Goal: Task Accomplishment & Management: Manage account settings

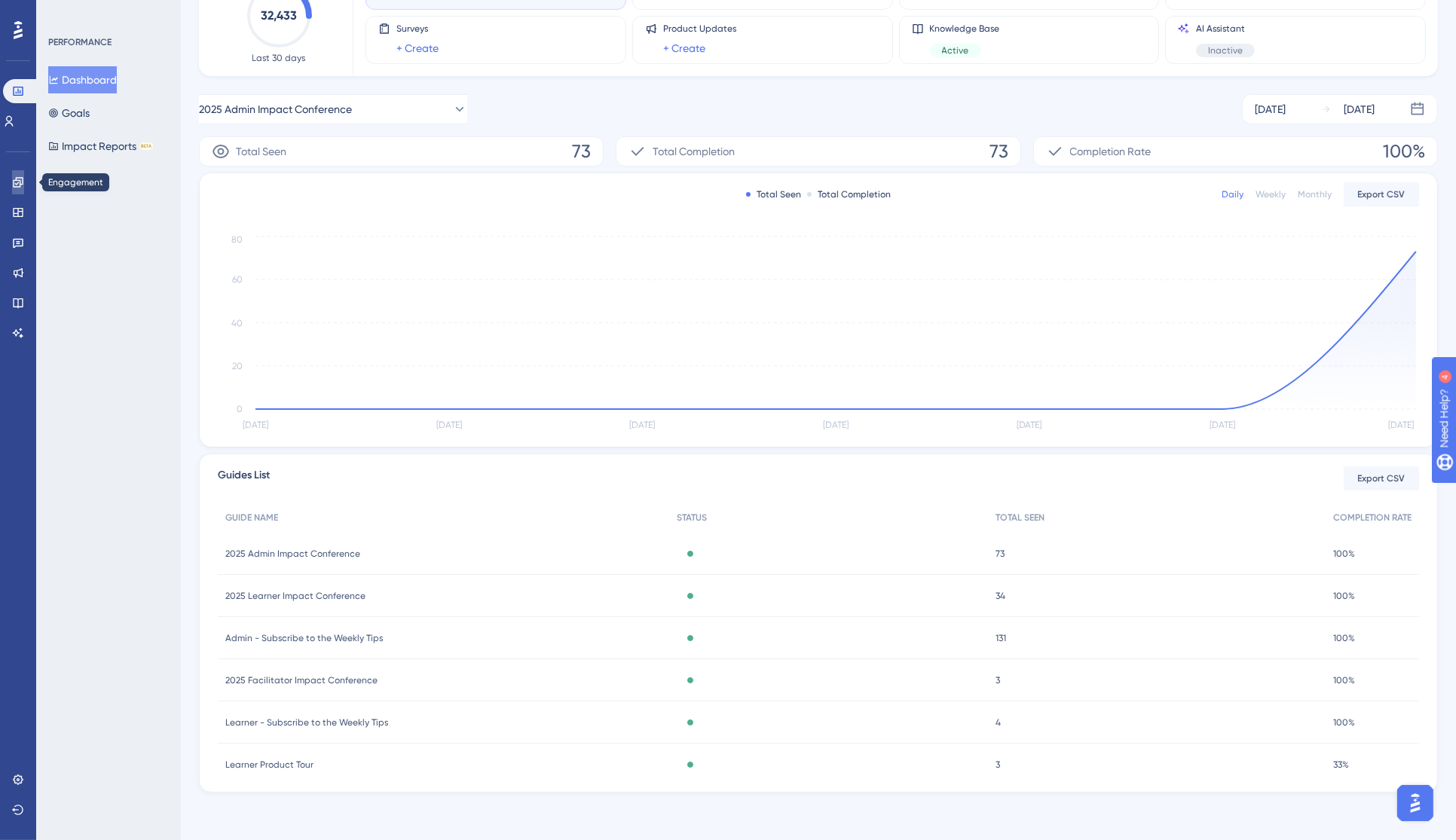
click at [21, 177] on icon at bounding box center [18, 182] width 12 height 12
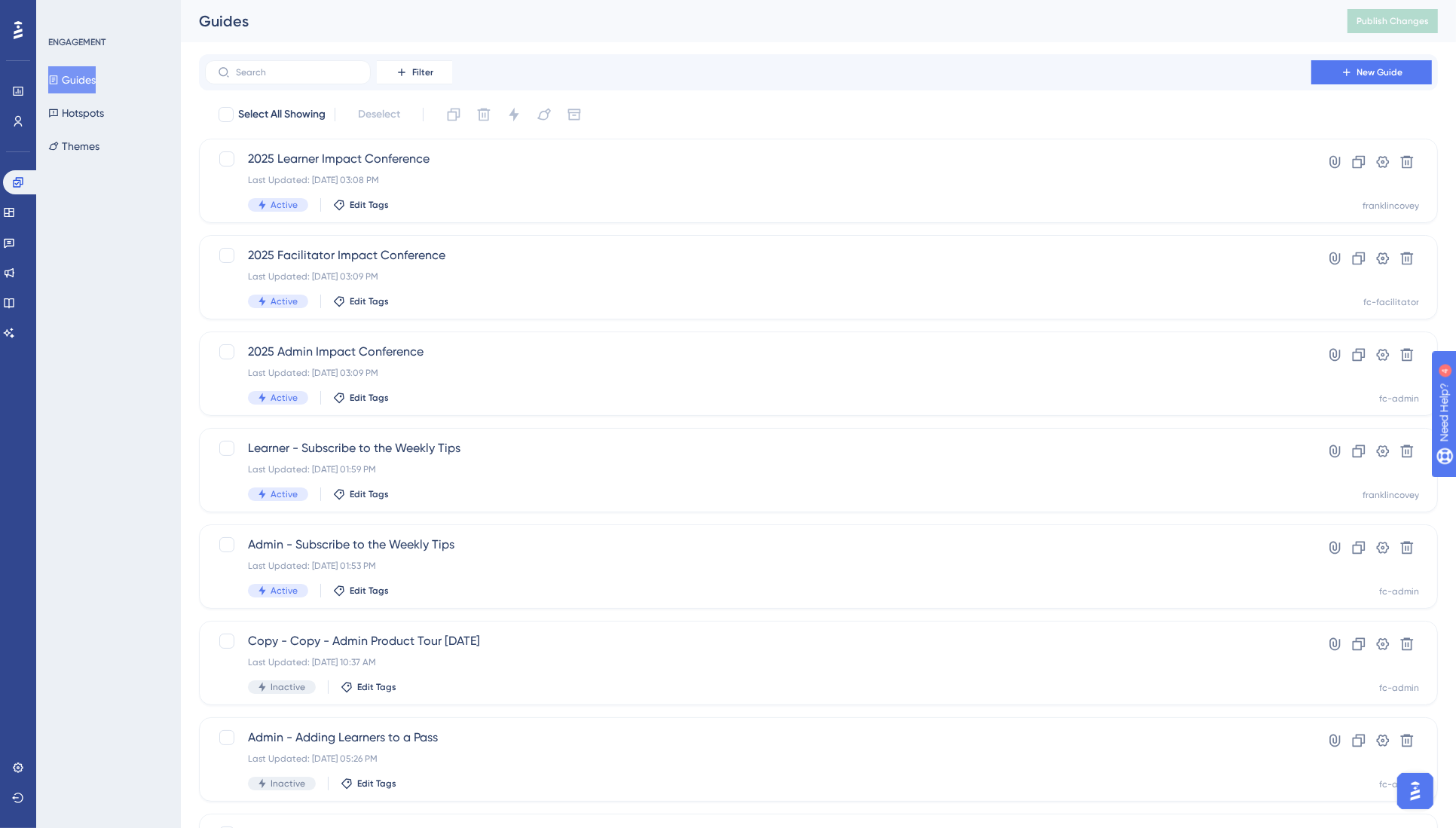
click at [23, 30] on div at bounding box center [18, 30] width 24 height 24
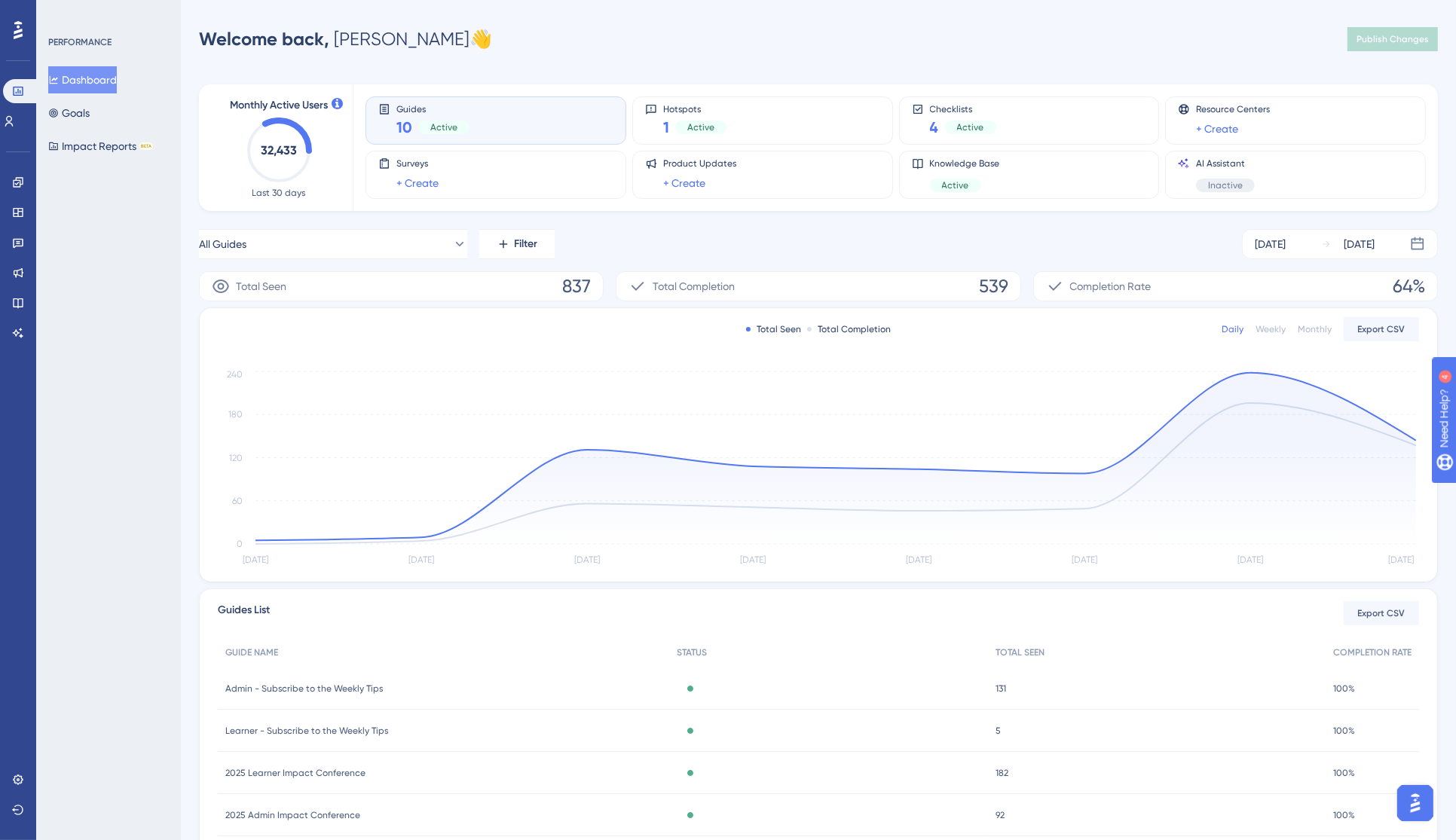
click at [465, 286] on div "Total Seen 837" at bounding box center [401, 285] width 405 height 30
click at [355, 238] on button "All Guides" at bounding box center [333, 243] width 268 height 30
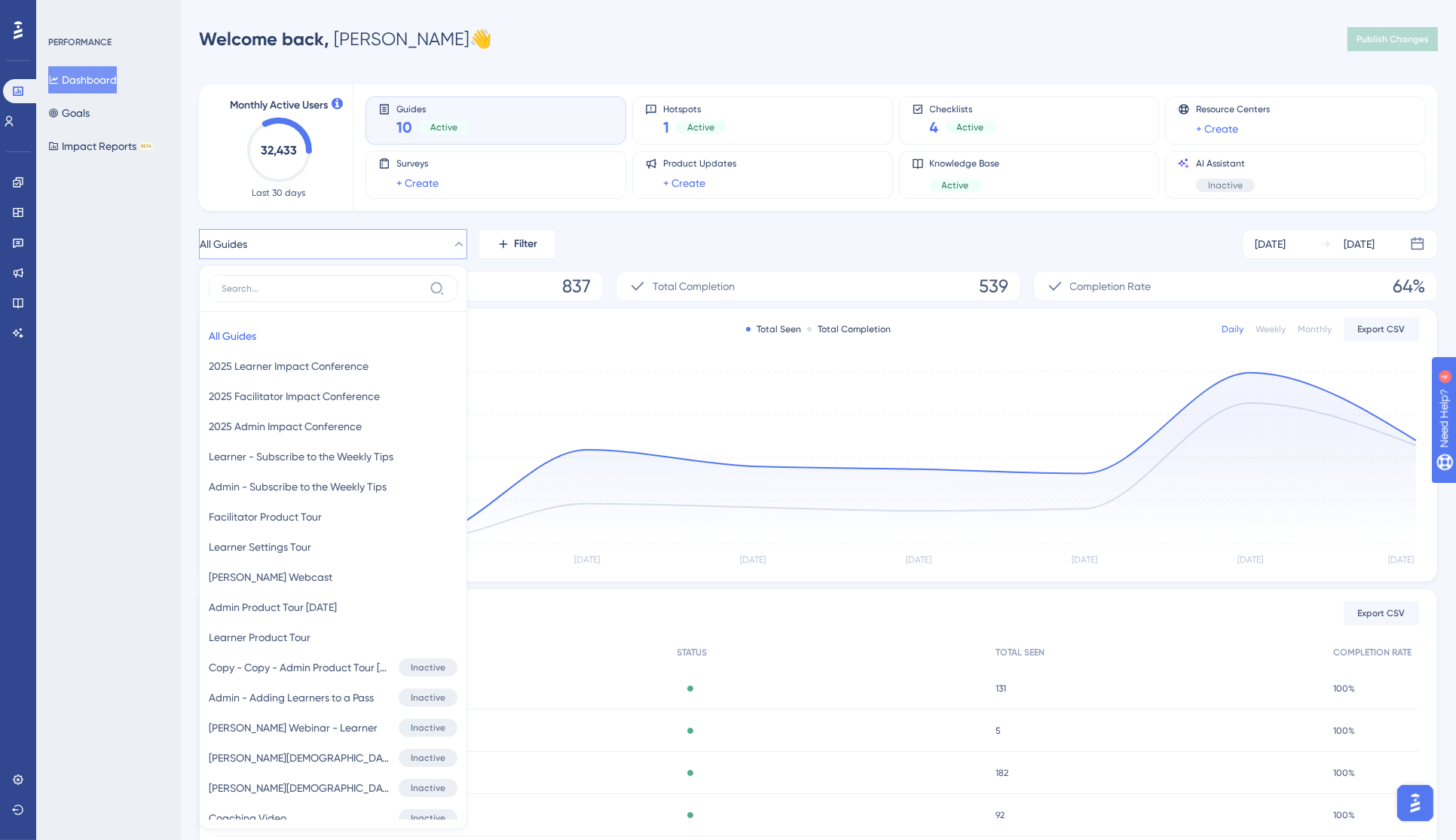
scroll to position [122, 0]
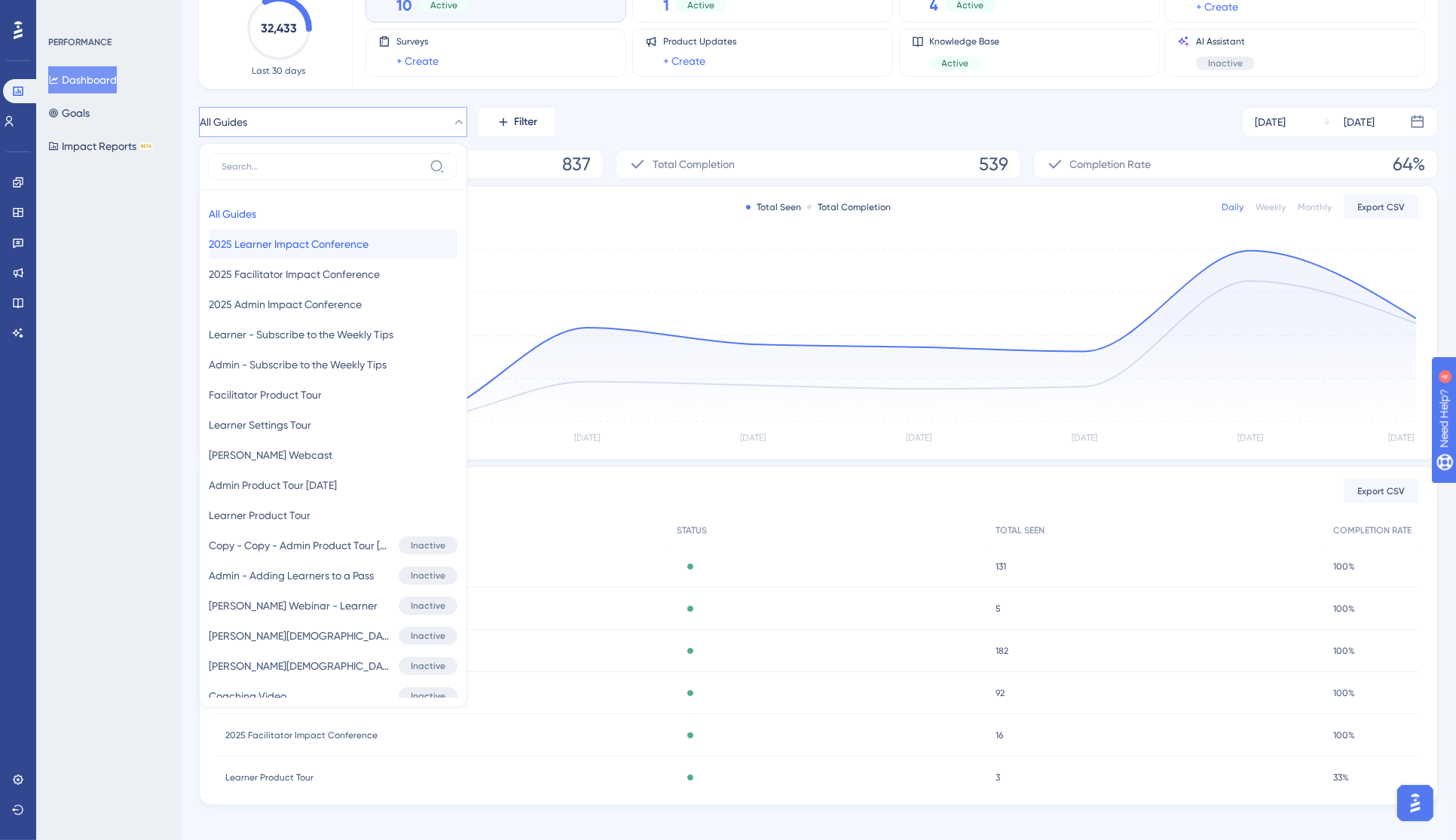
click at [331, 247] on span "2025 Learner Impact Conference" at bounding box center [289, 244] width 160 height 18
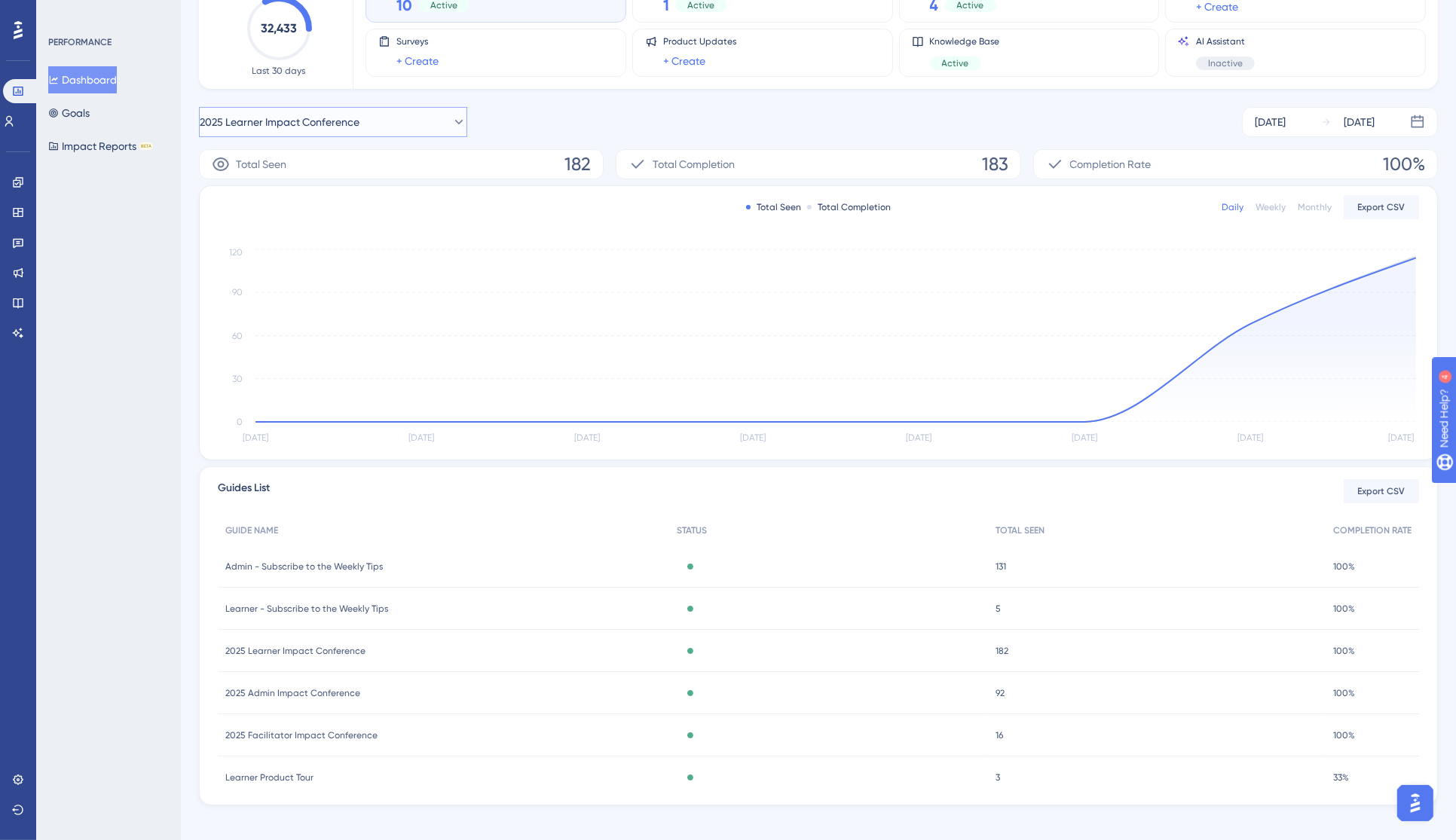
click at [302, 119] on span "2025 Learner Impact Conference" at bounding box center [280, 122] width 160 height 18
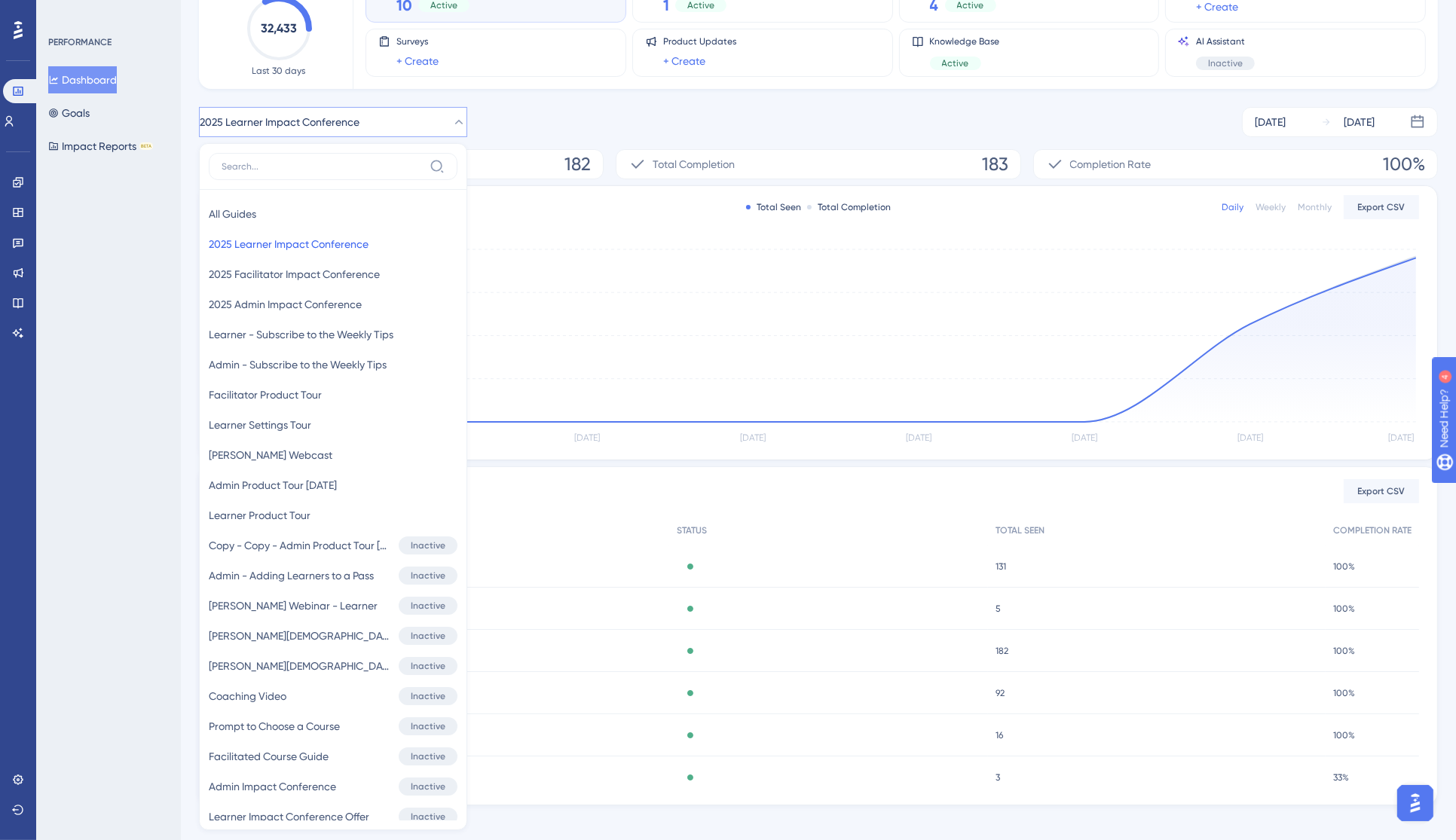
scroll to position [187, 0]
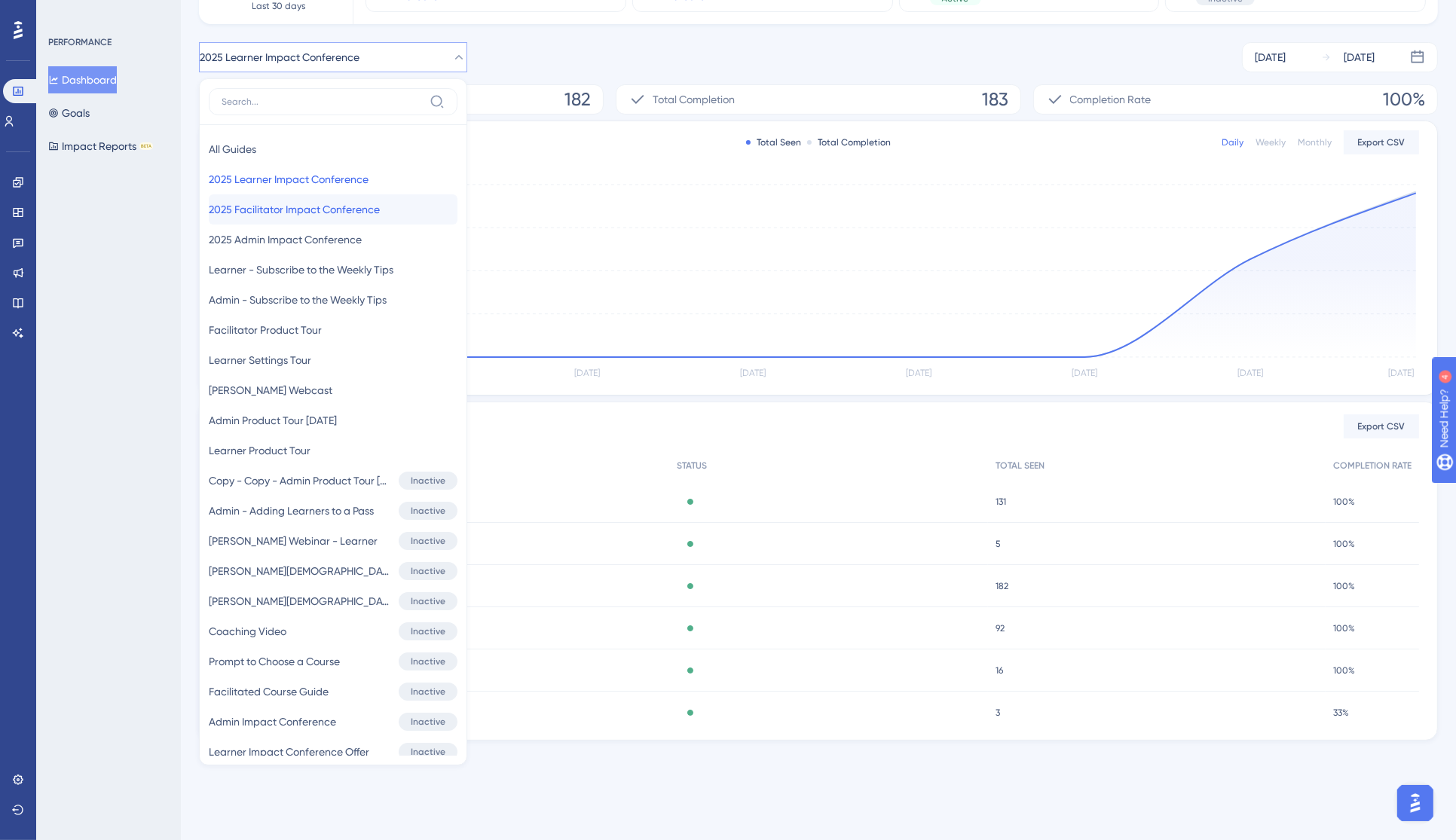
click at [330, 202] on span "2025 Facilitator Impact Conference" at bounding box center [294, 210] width 171 height 18
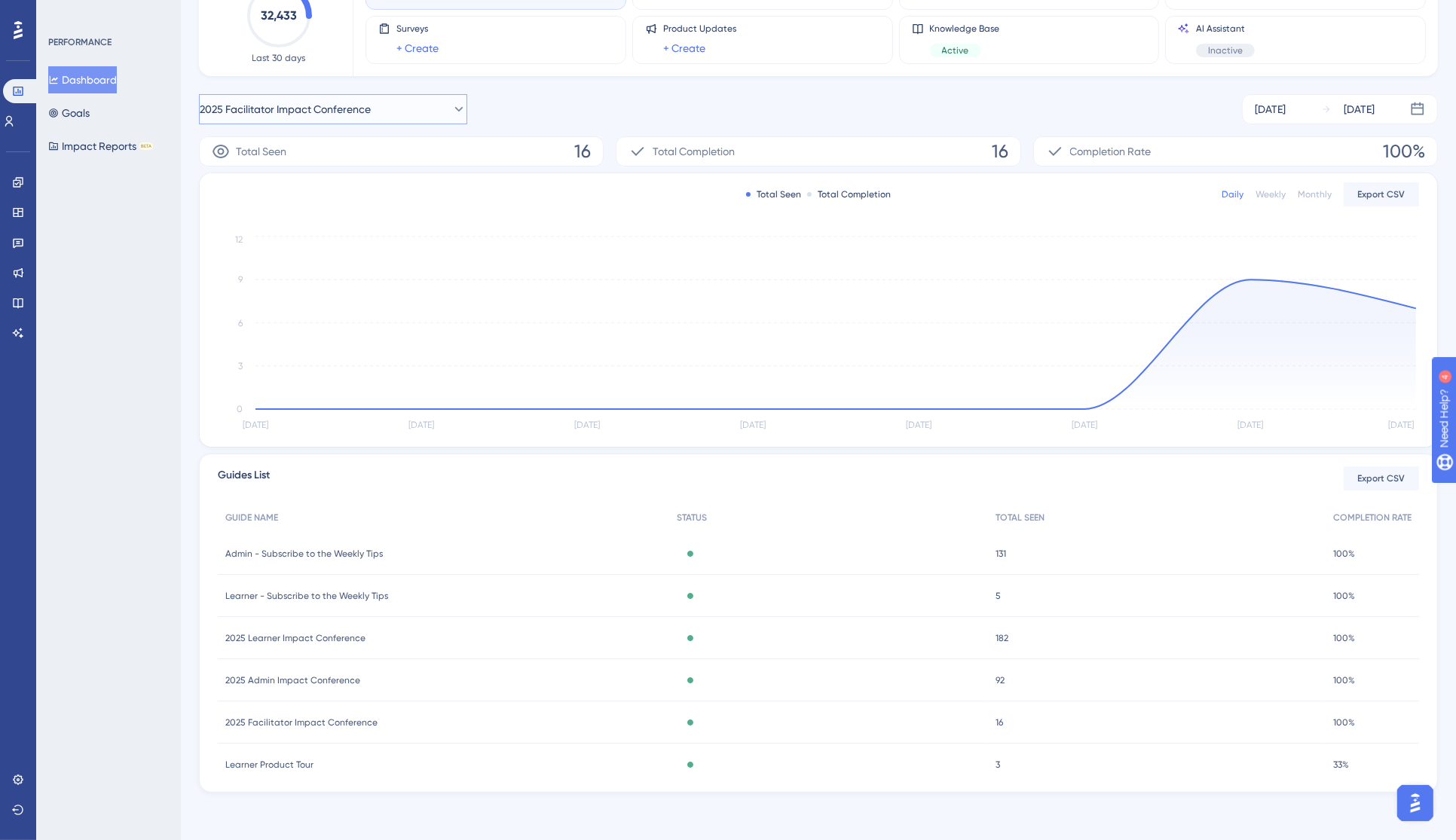
click at [316, 102] on span "2025 Facilitator Impact Conference" at bounding box center [285, 109] width 171 height 18
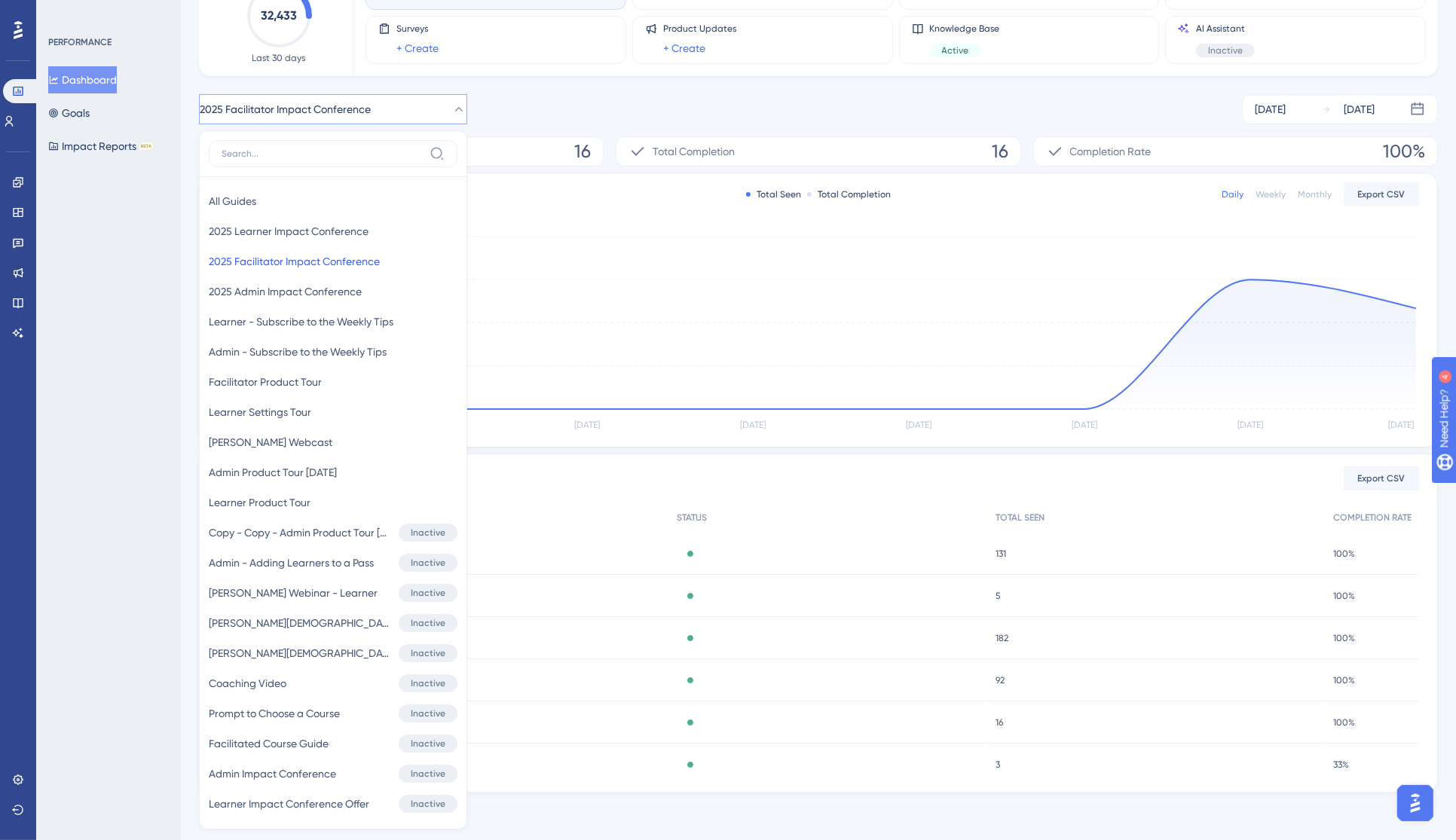
scroll to position [189, 0]
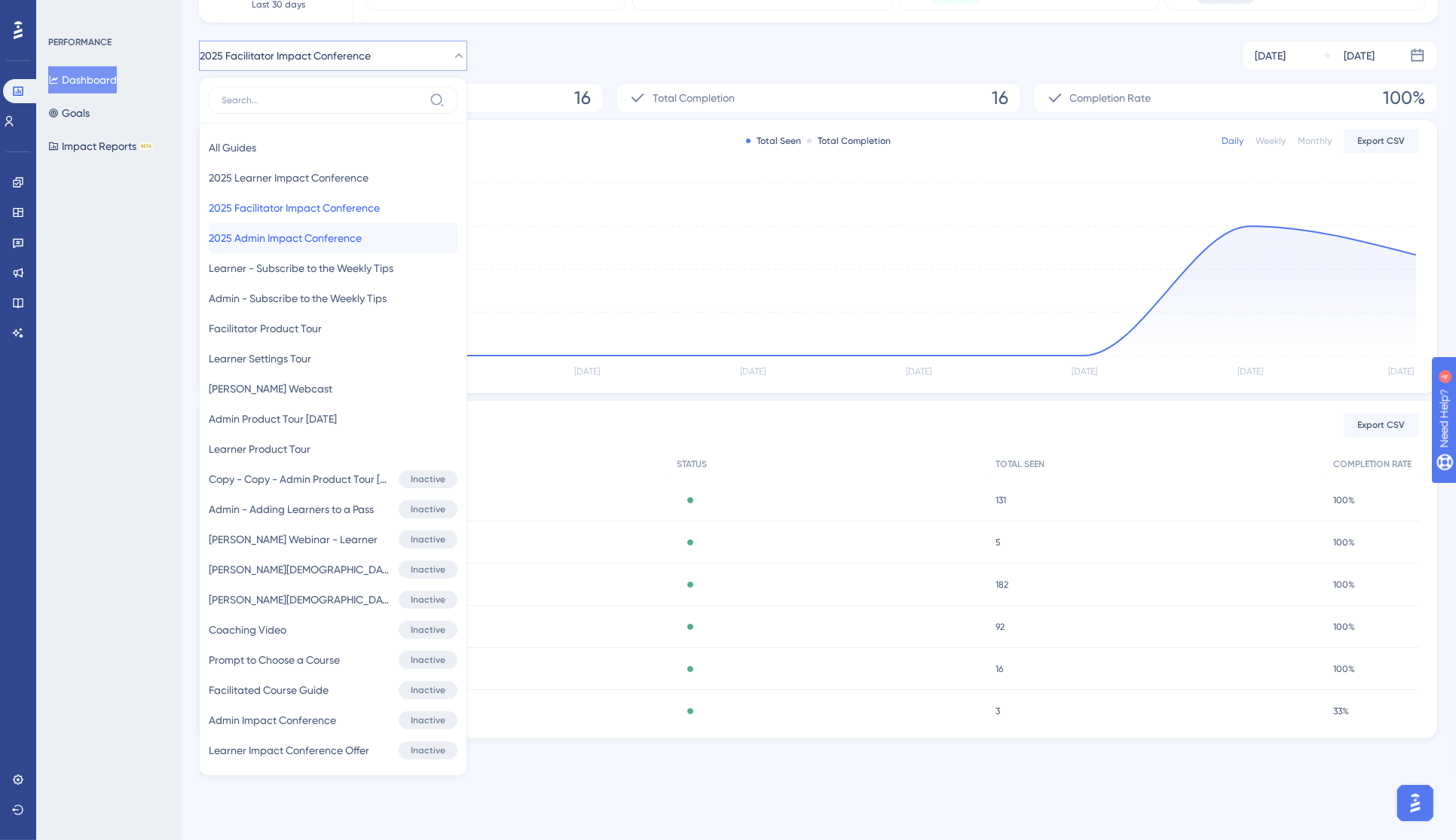
click at [314, 235] on span "2025 Admin Impact Conference" at bounding box center [285, 238] width 153 height 18
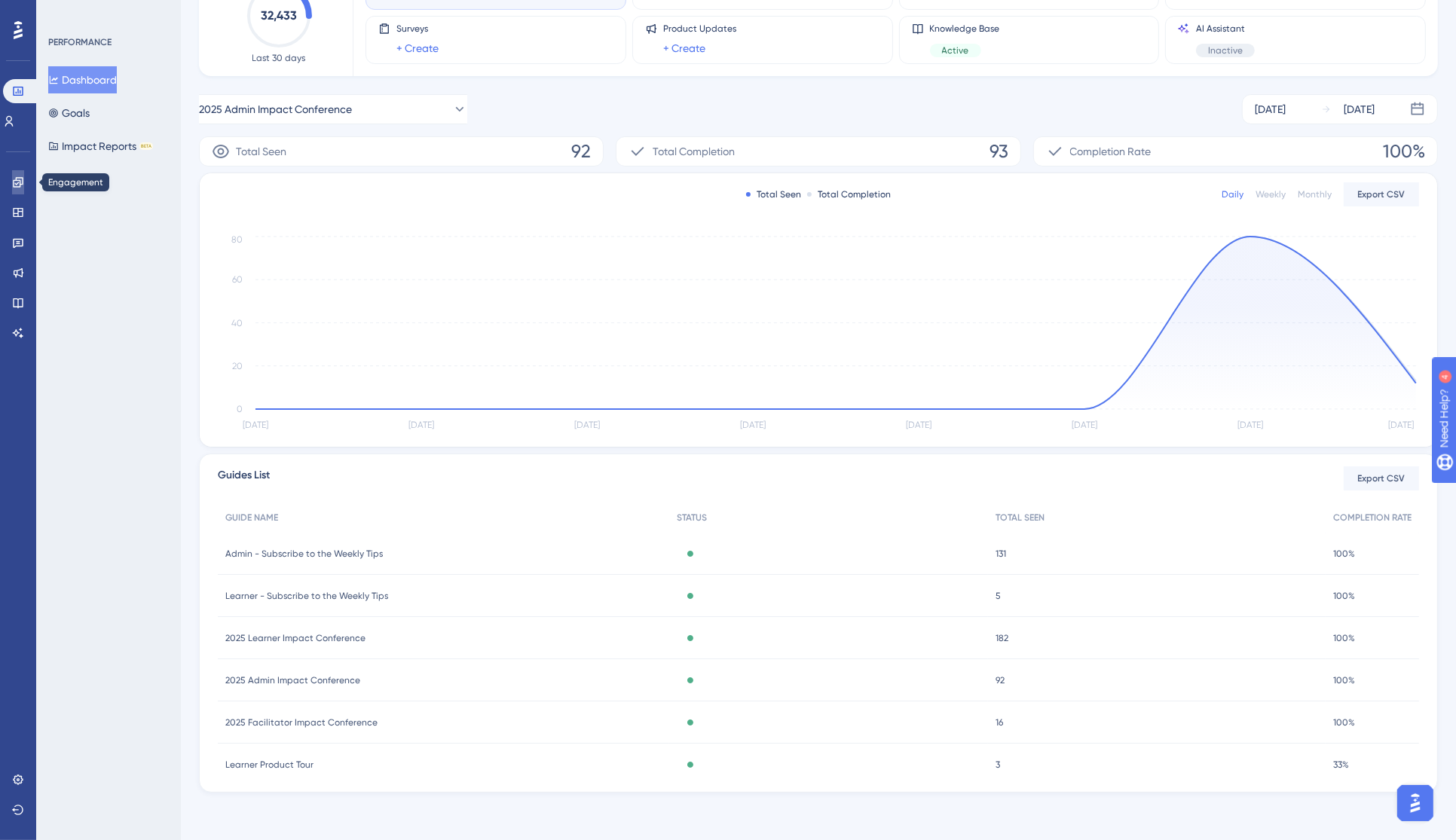
click at [18, 182] on icon at bounding box center [18, 182] width 10 height 10
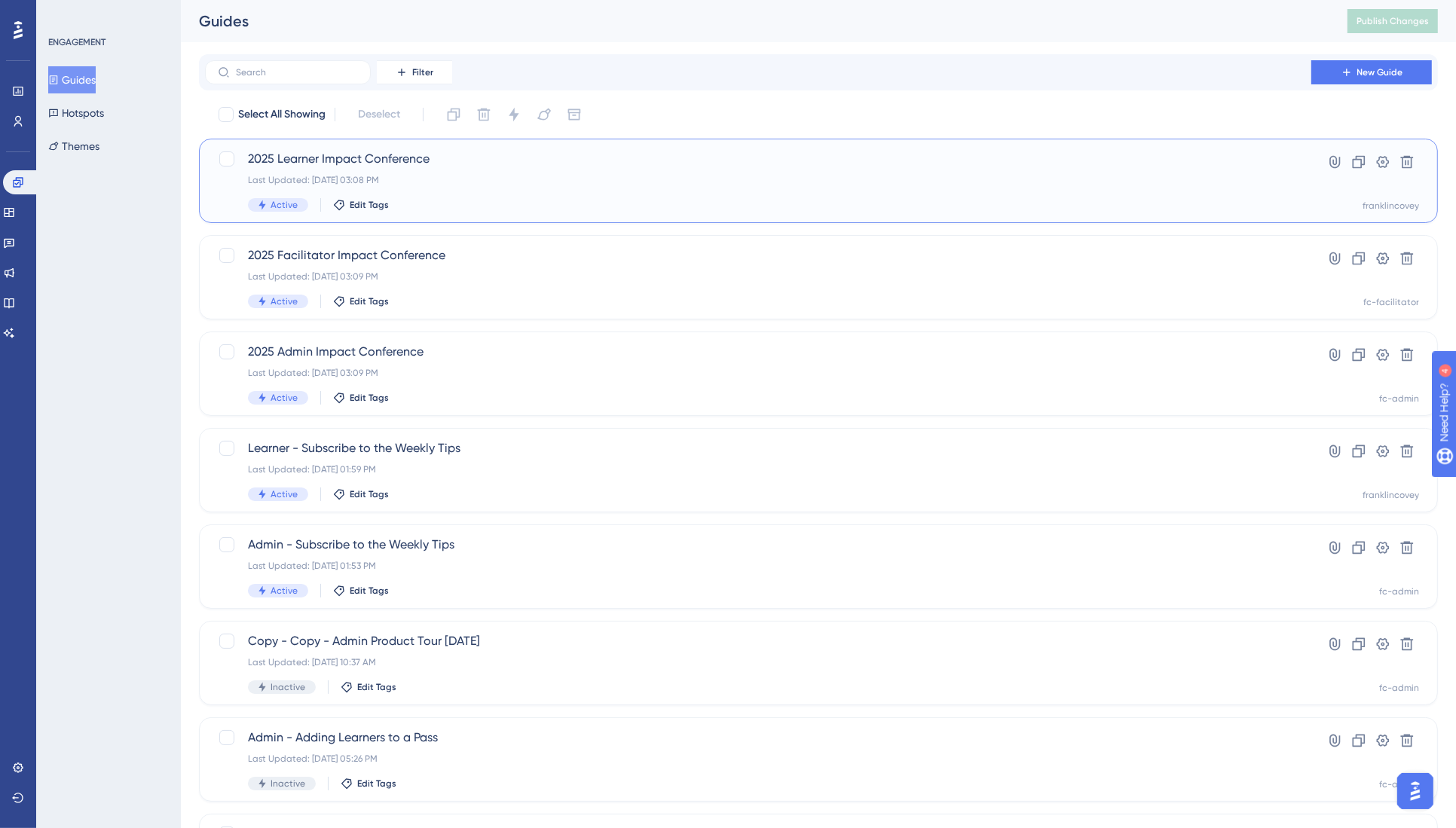
click at [328, 157] on span "2025 Learner Impact Conference" at bounding box center [757, 159] width 1020 height 18
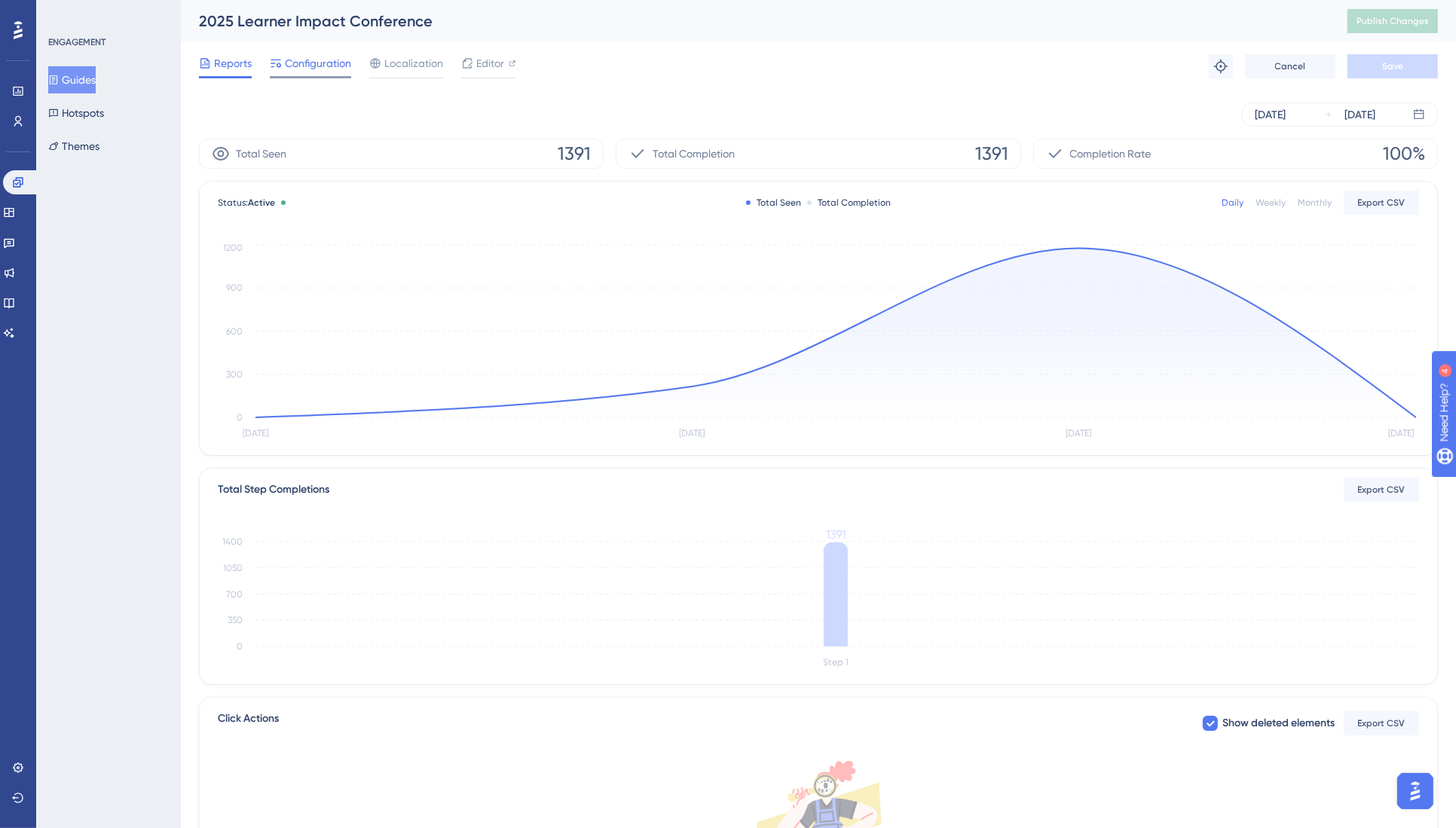
click at [316, 64] on span "Configuration" at bounding box center [318, 63] width 66 height 18
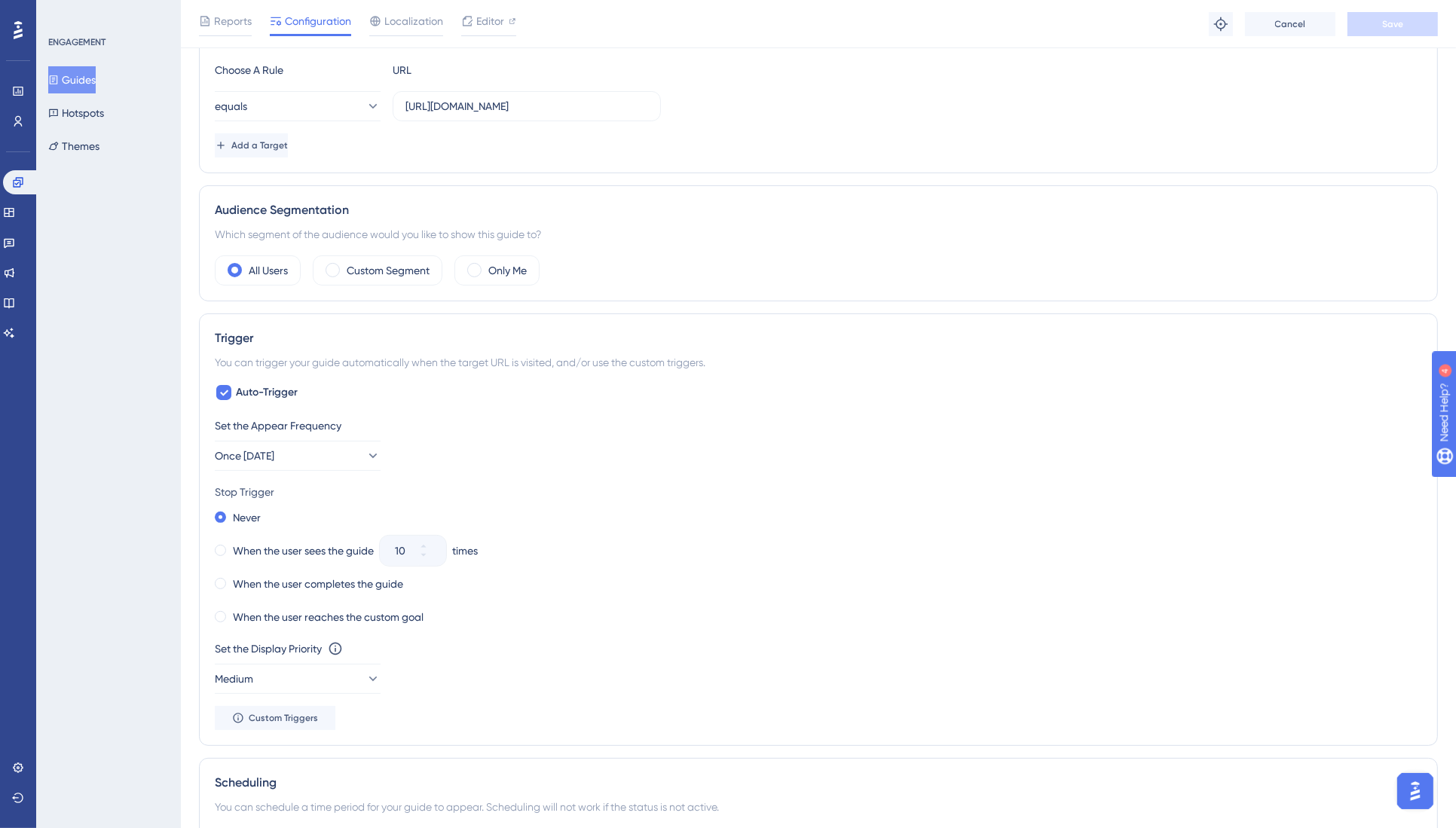
scroll to position [401, 0]
click at [381, 260] on label "Custom Segment" at bounding box center [388, 268] width 83 height 18
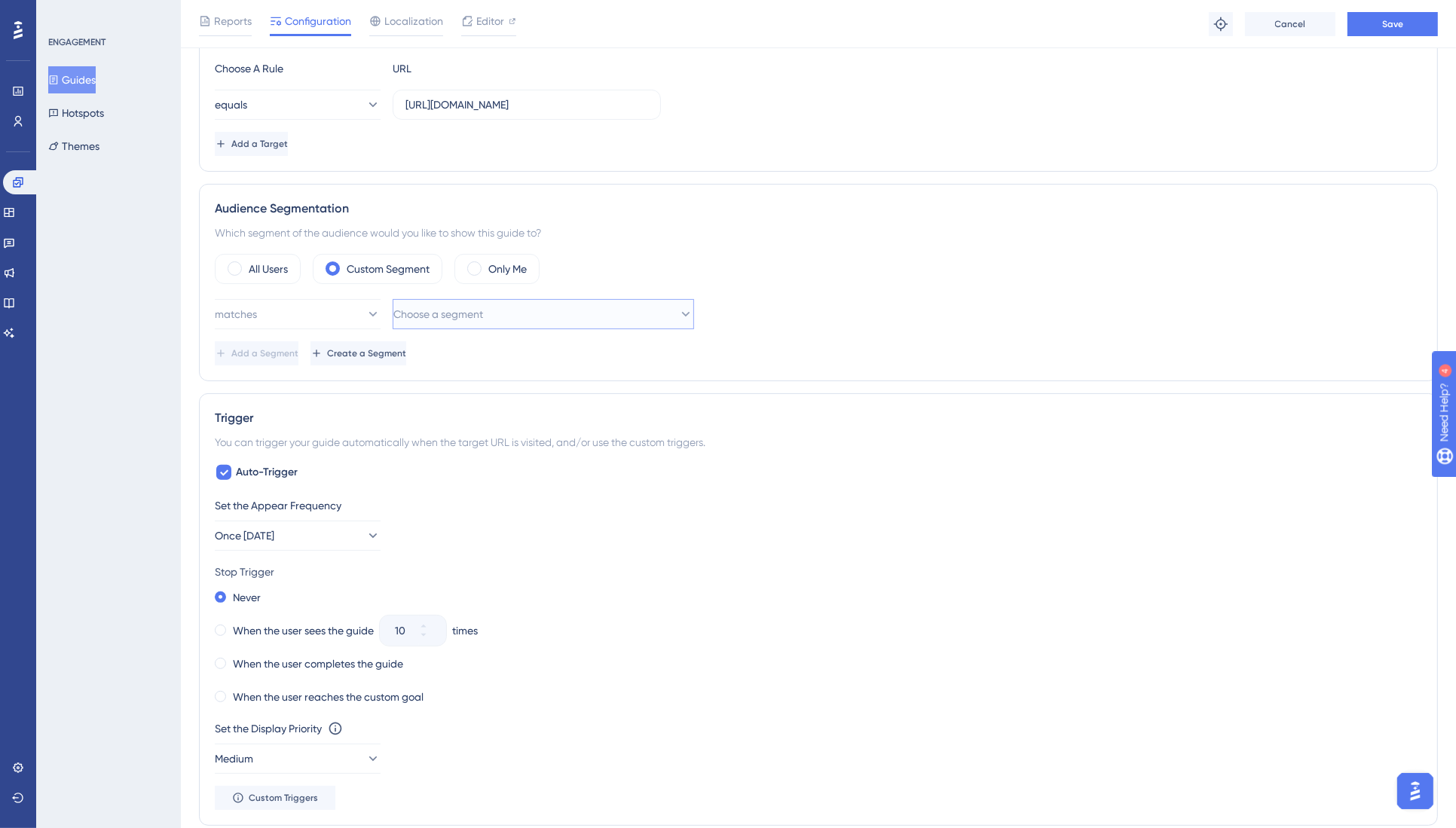
click at [505, 310] on button "Choose a segment" at bounding box center [543, 314] width 302 height 30
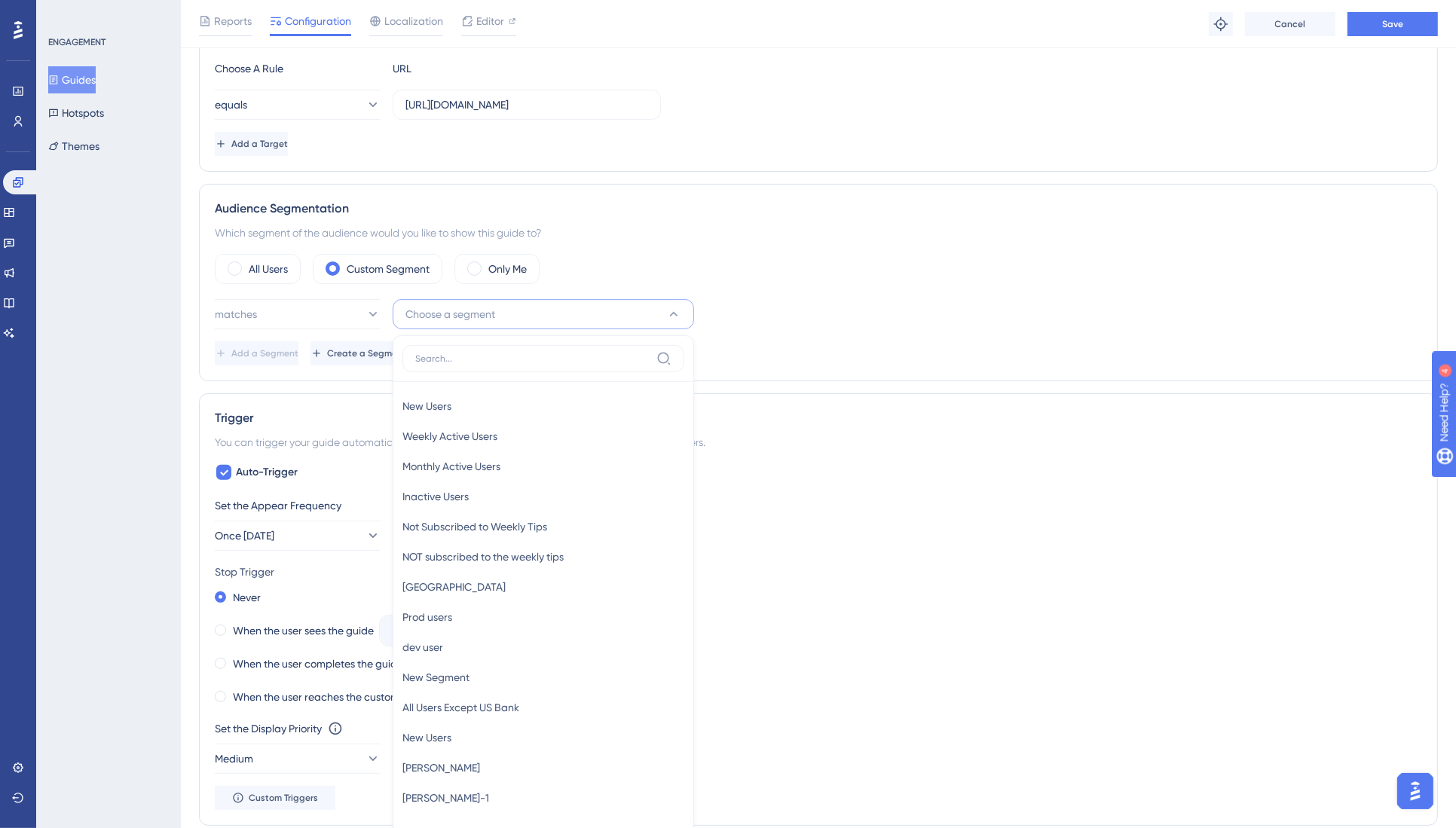
scroll to position [566, 0]
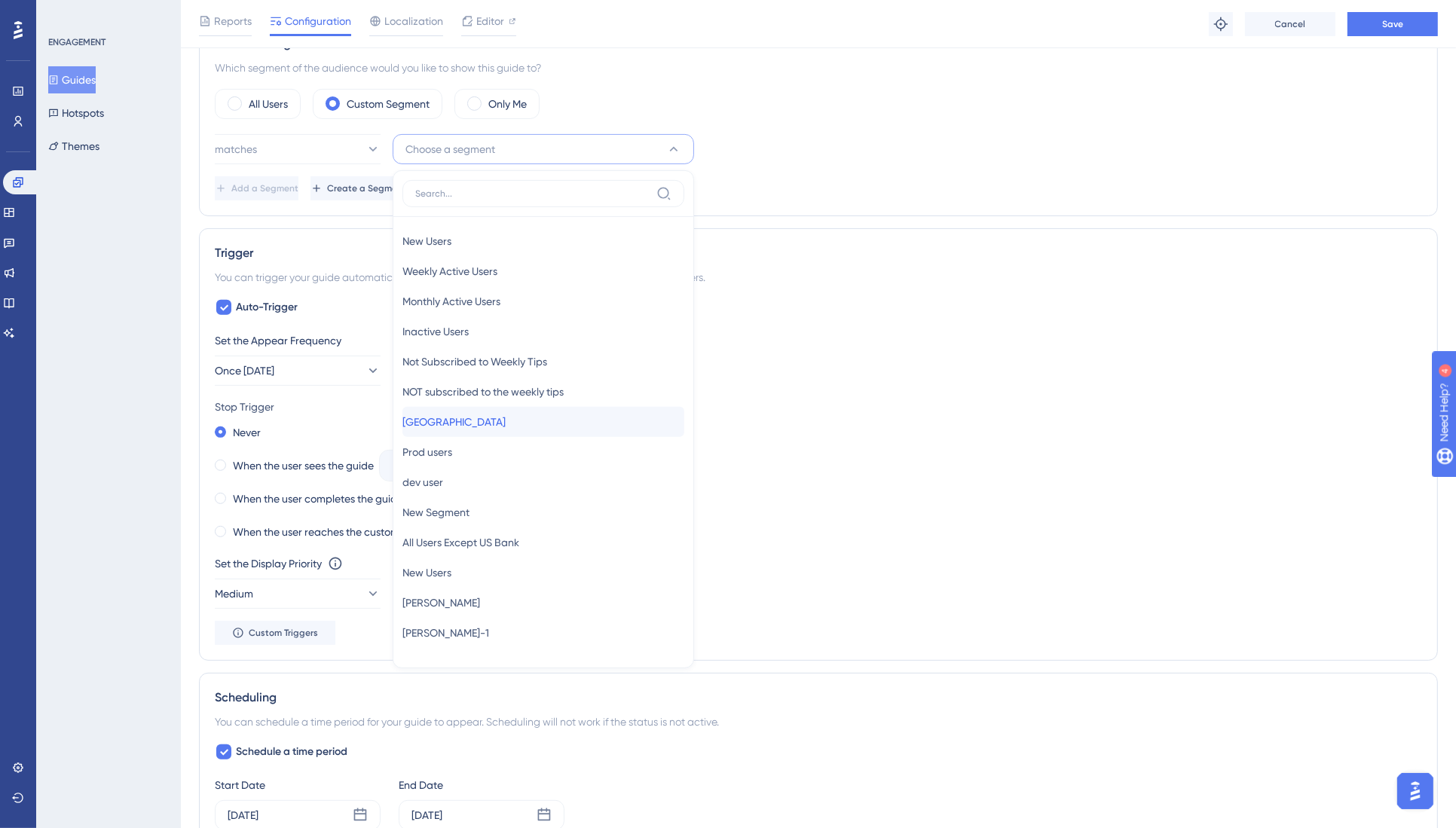
click at [514, 418] on div "[GEOGRAPHIC_DATA] [GEOGRAPHIC_DATA]" at bounding box center [543, 422] width 282 height 30
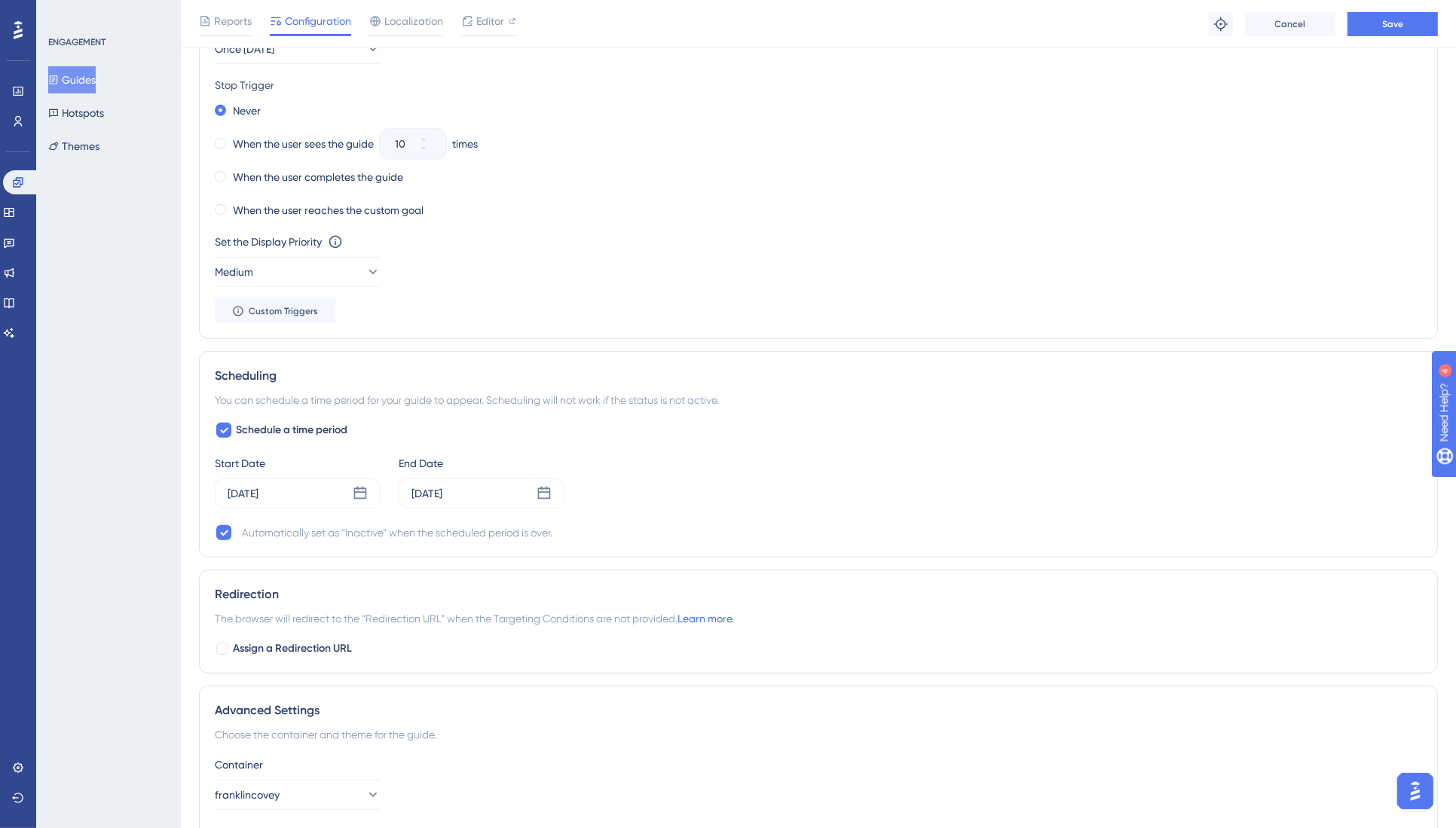
scroll to position [0, 0]
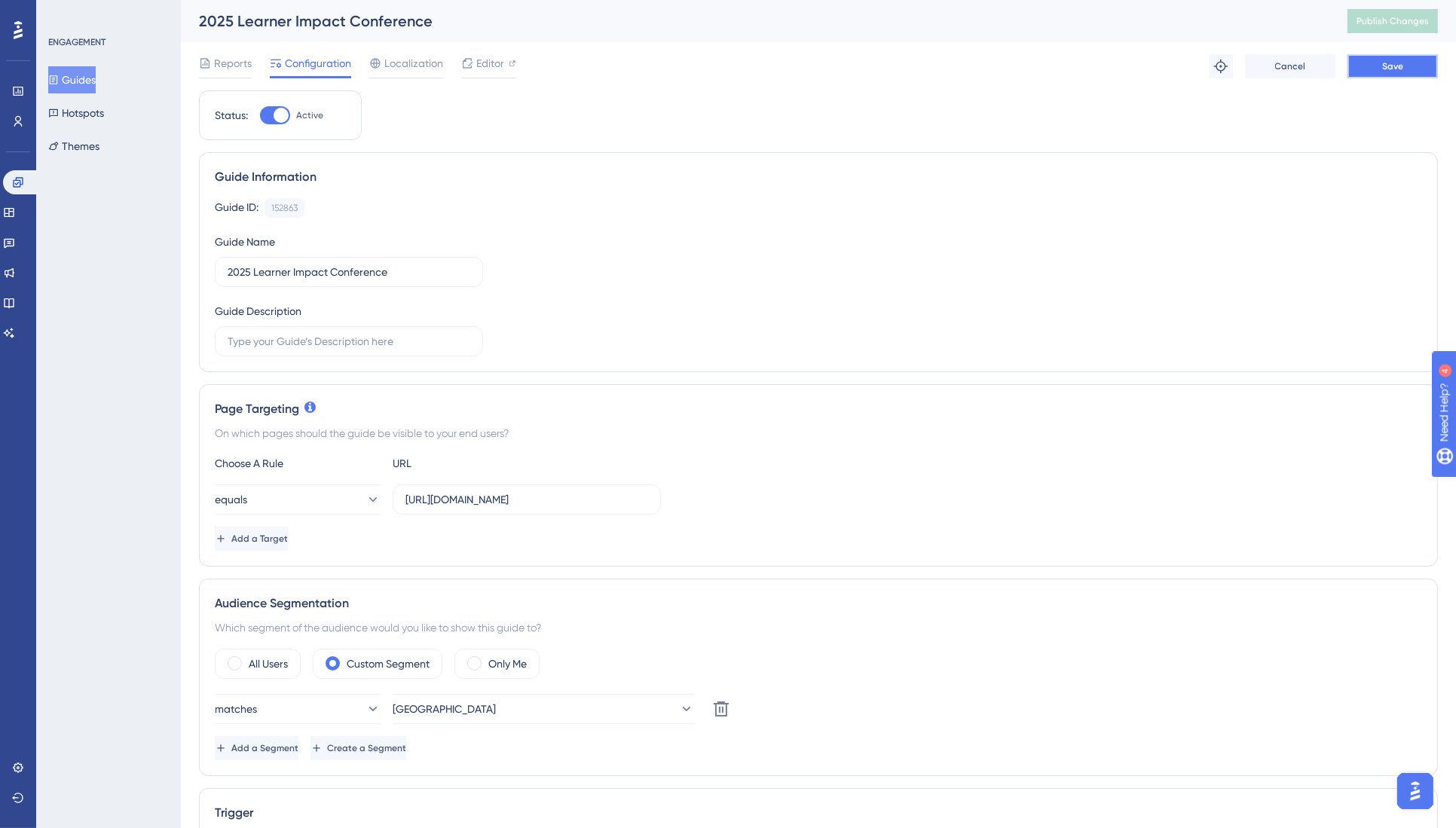
click at [1392, 63] on span "Save" at bounding box center [1392, 66] width 21 height 12
click at [86, 75] on button "Guides" at bounding box center [72, 80] width 48 height 27
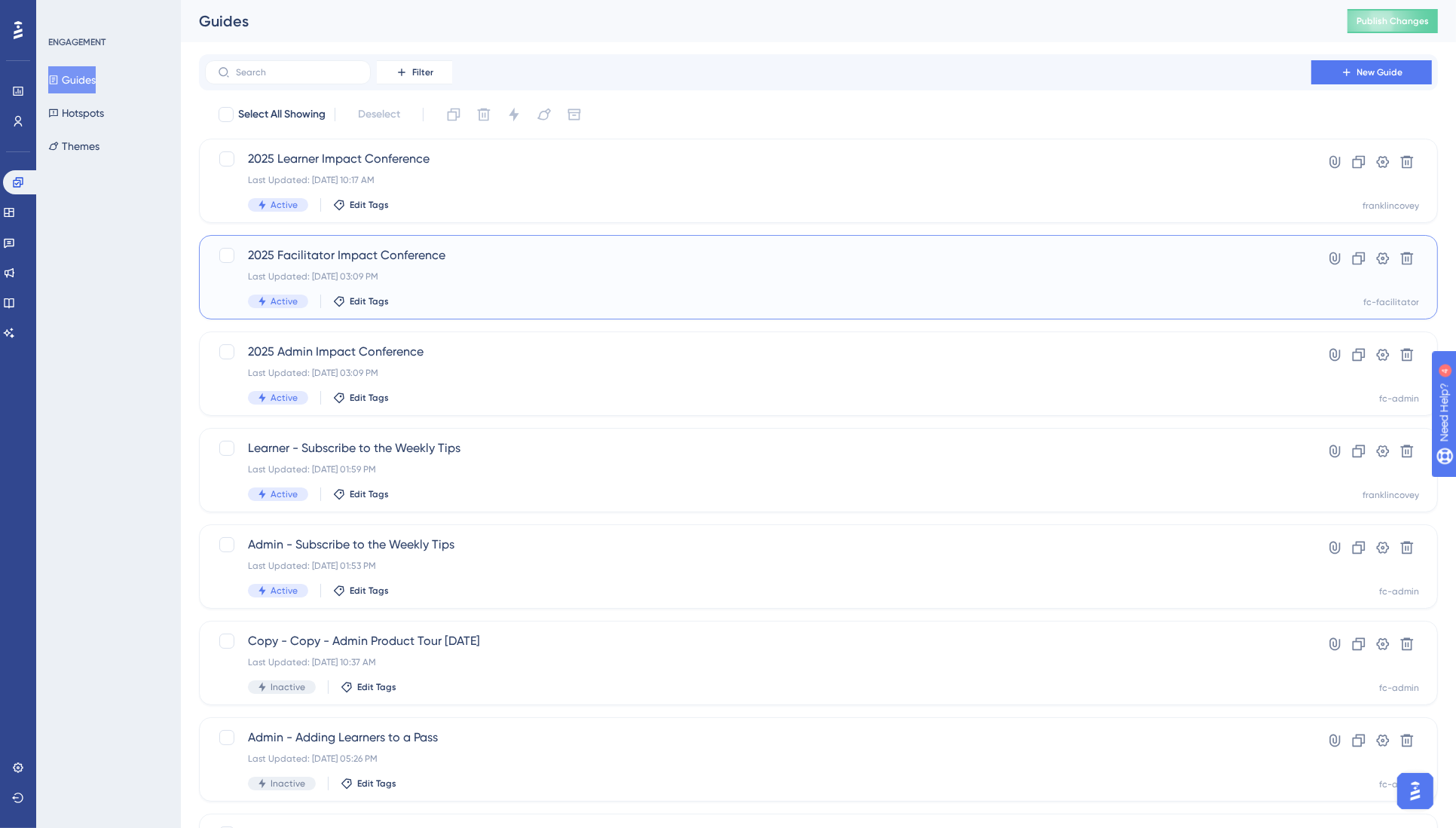
click at [372, 256] on span "2025 Facilitator Impact Conference" at bounding box center [757, 256] width 1020 height 18
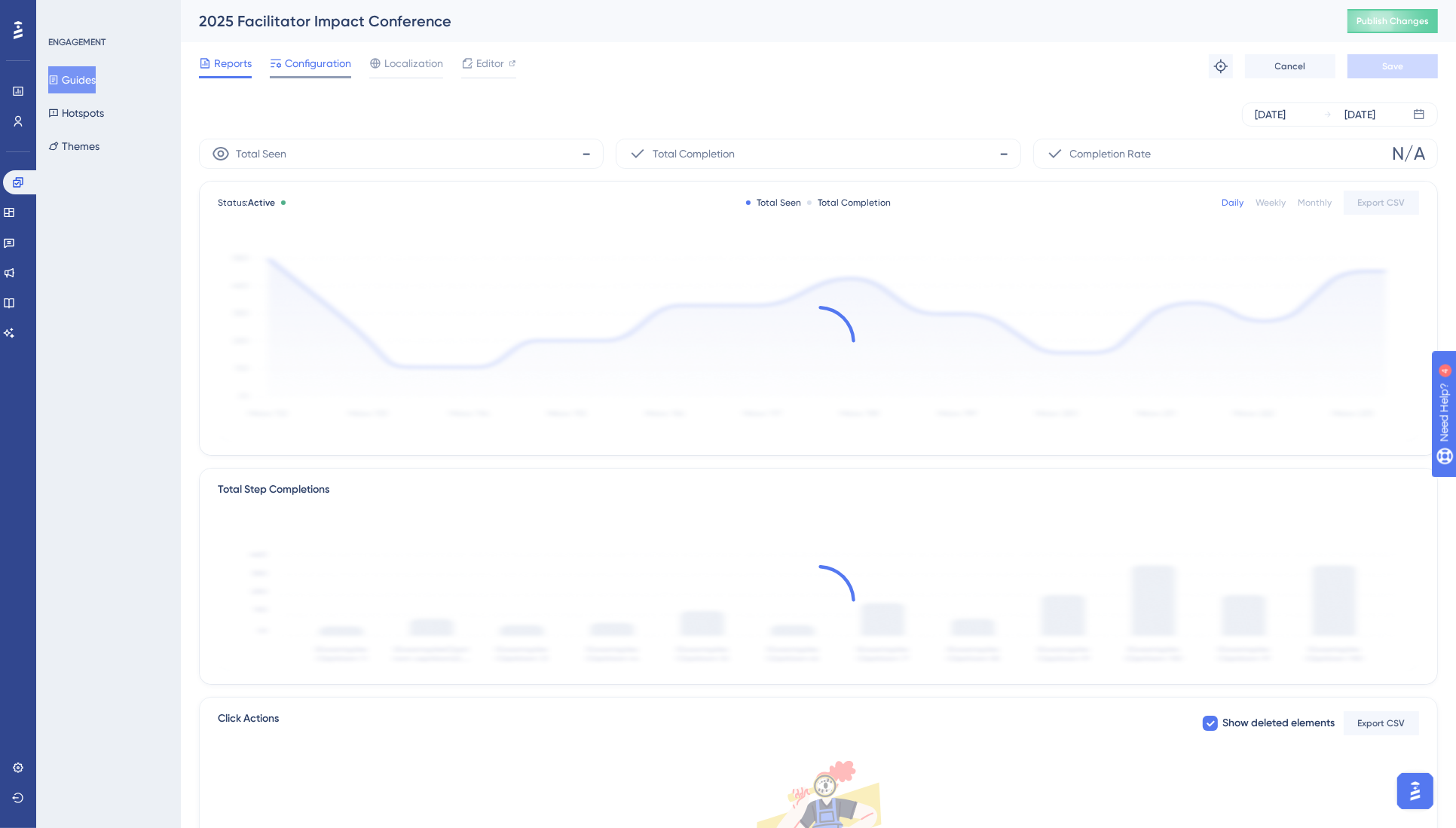
click at [302, 61] on span "Configuration" at bounding box center [318, 63] width 66 height 18
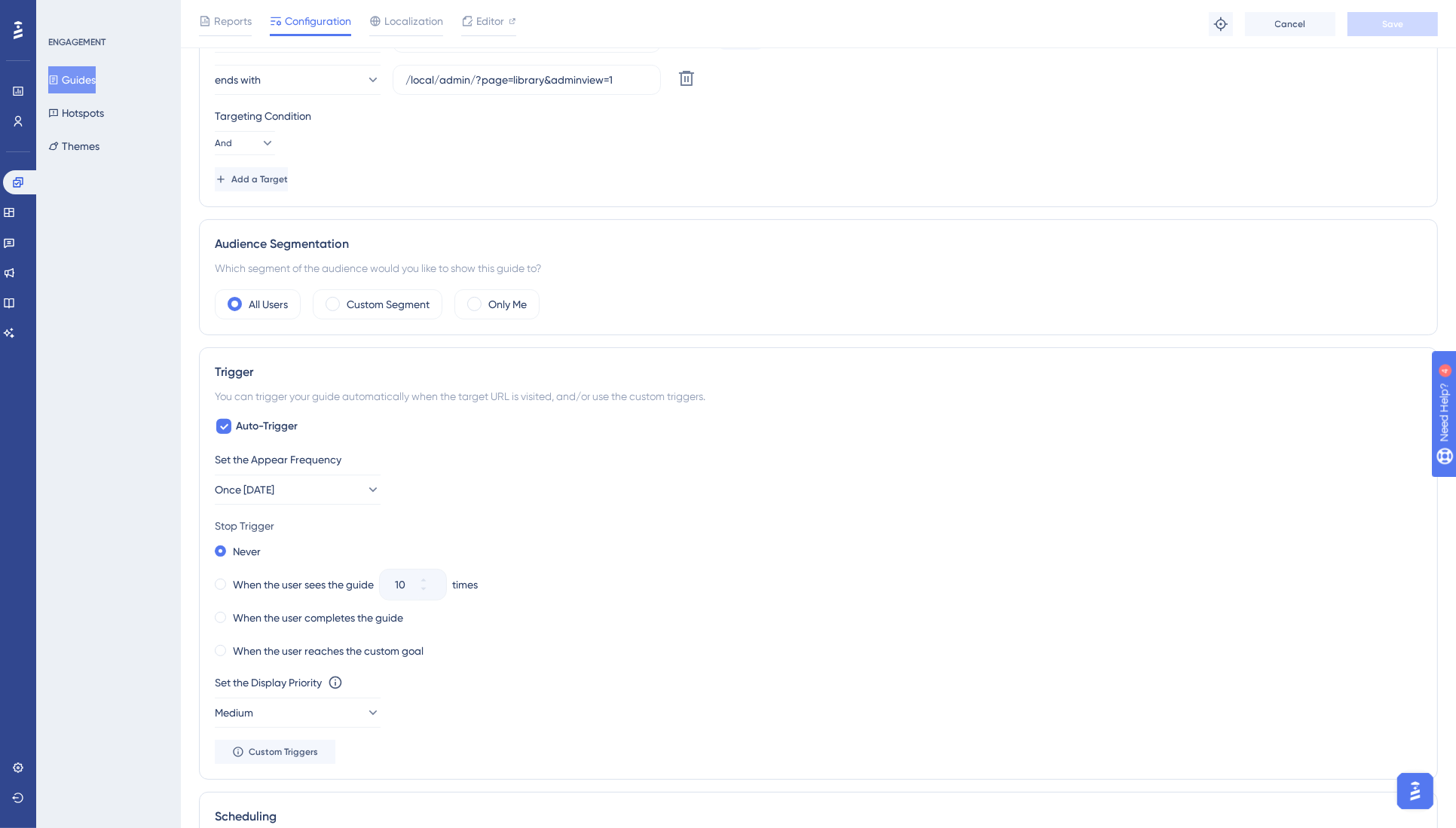
scroll to position [471, 0]
click at [374, 294] on label "Custom Segment" at bounding box center [388, 302] width 83 height 18
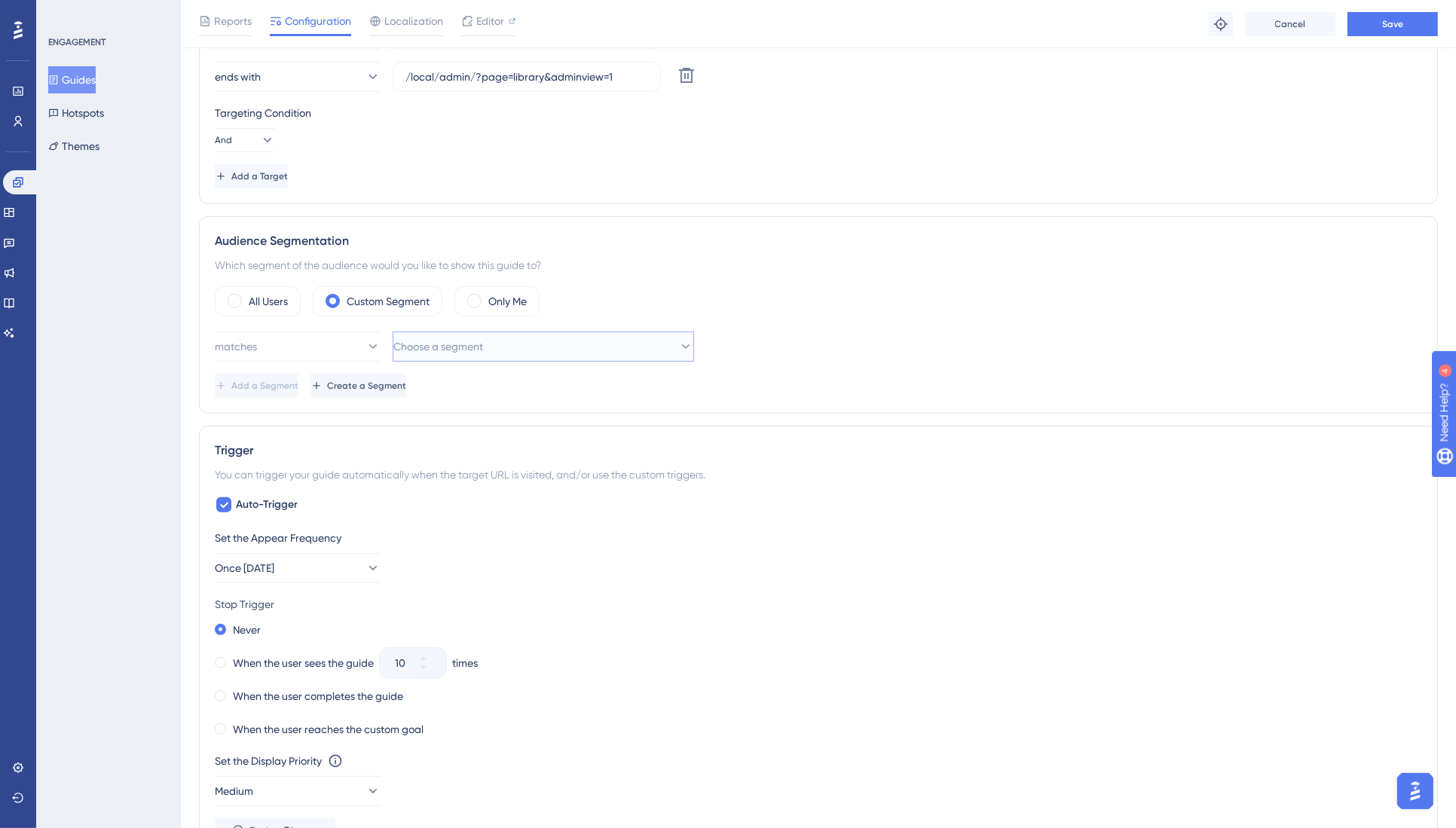
click at [462, 343] on span "Choose a segment" at bounding box center [438, 347] width 89 height 18
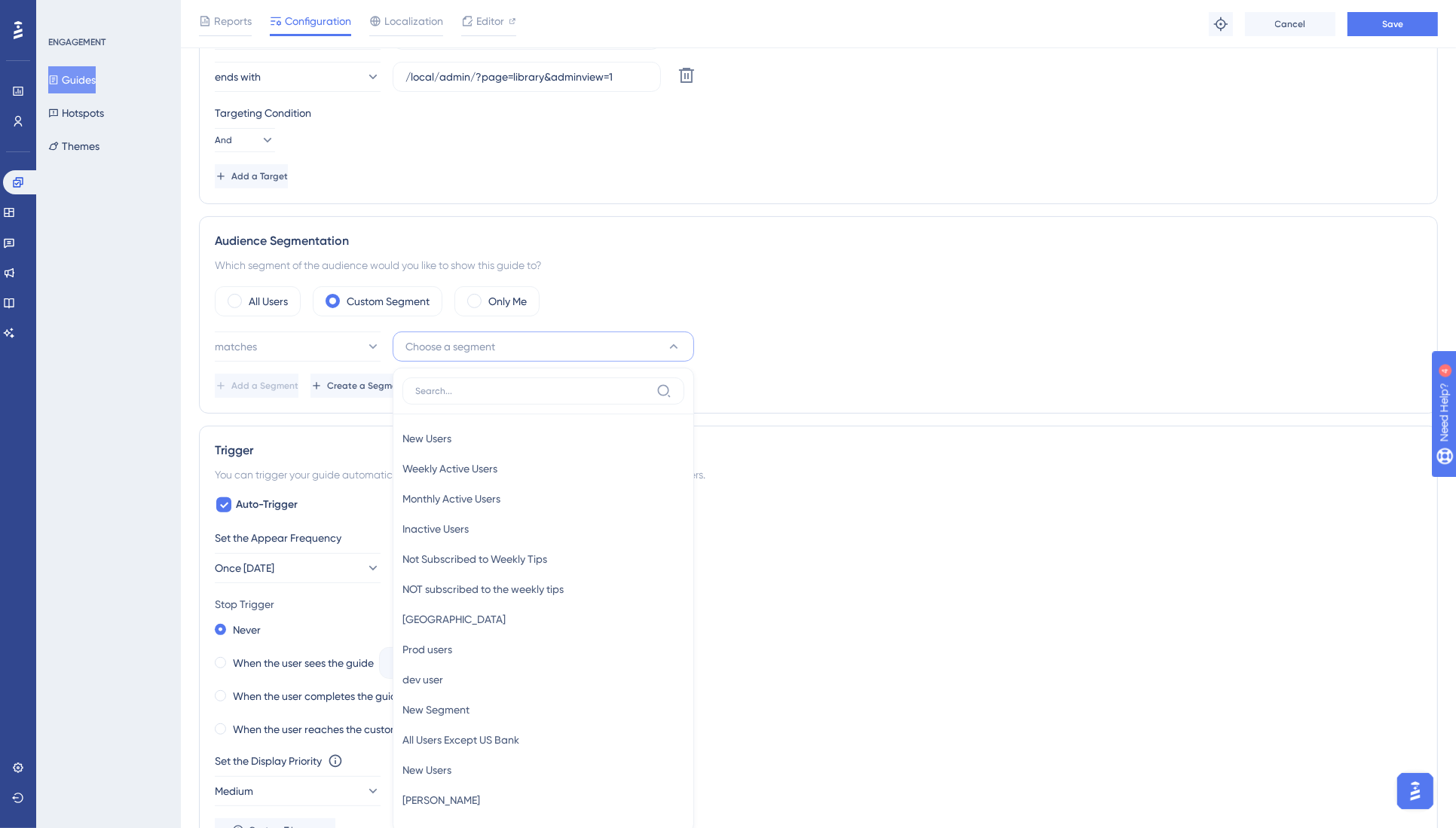
scroll to position [652, 0]
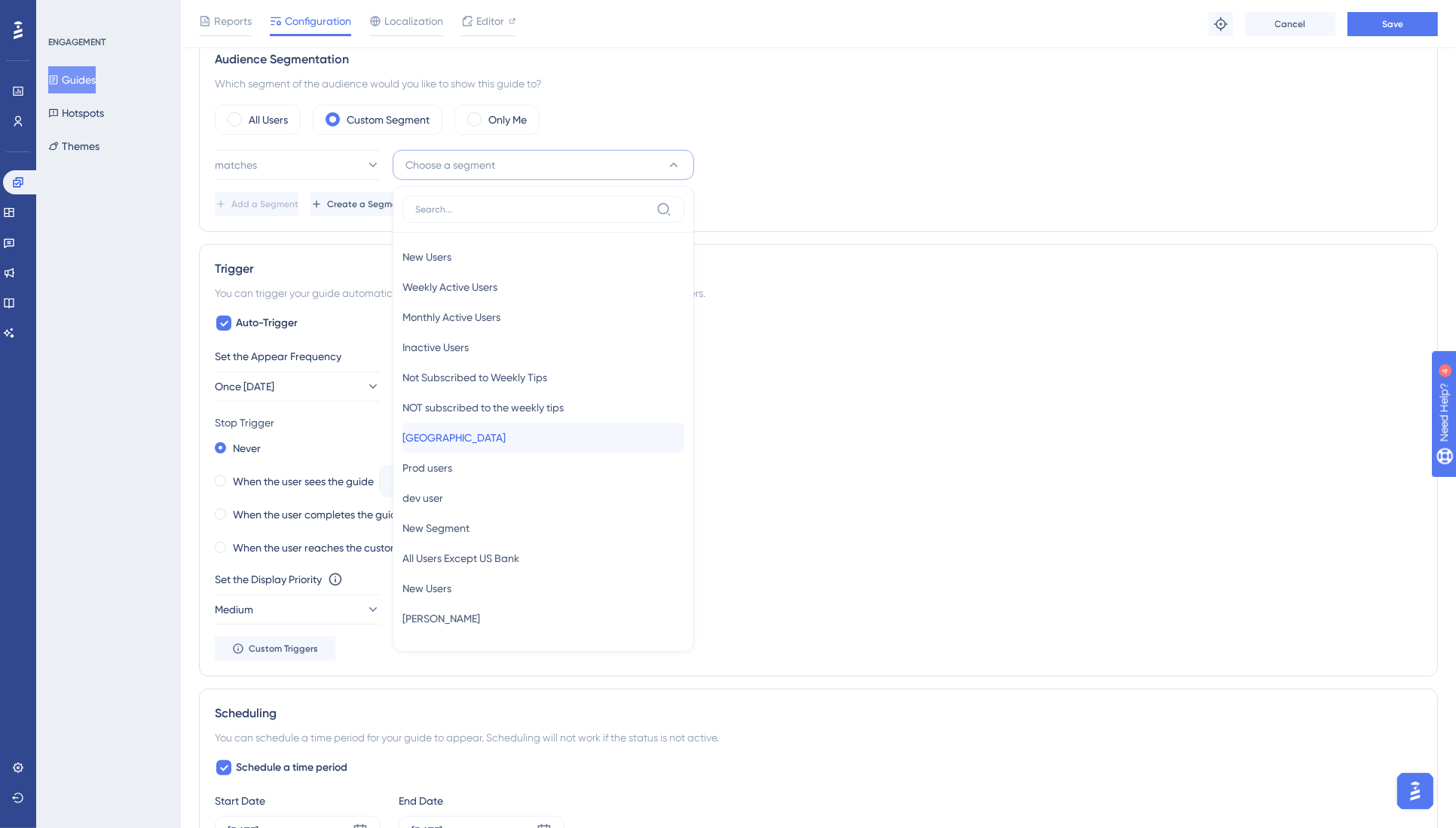
click at [478, 433] on div "[GEOGRAPHIC_DATA] [GEOGRAPHIC_DATA]" at bounding box center [543, 437] width 282 height 30
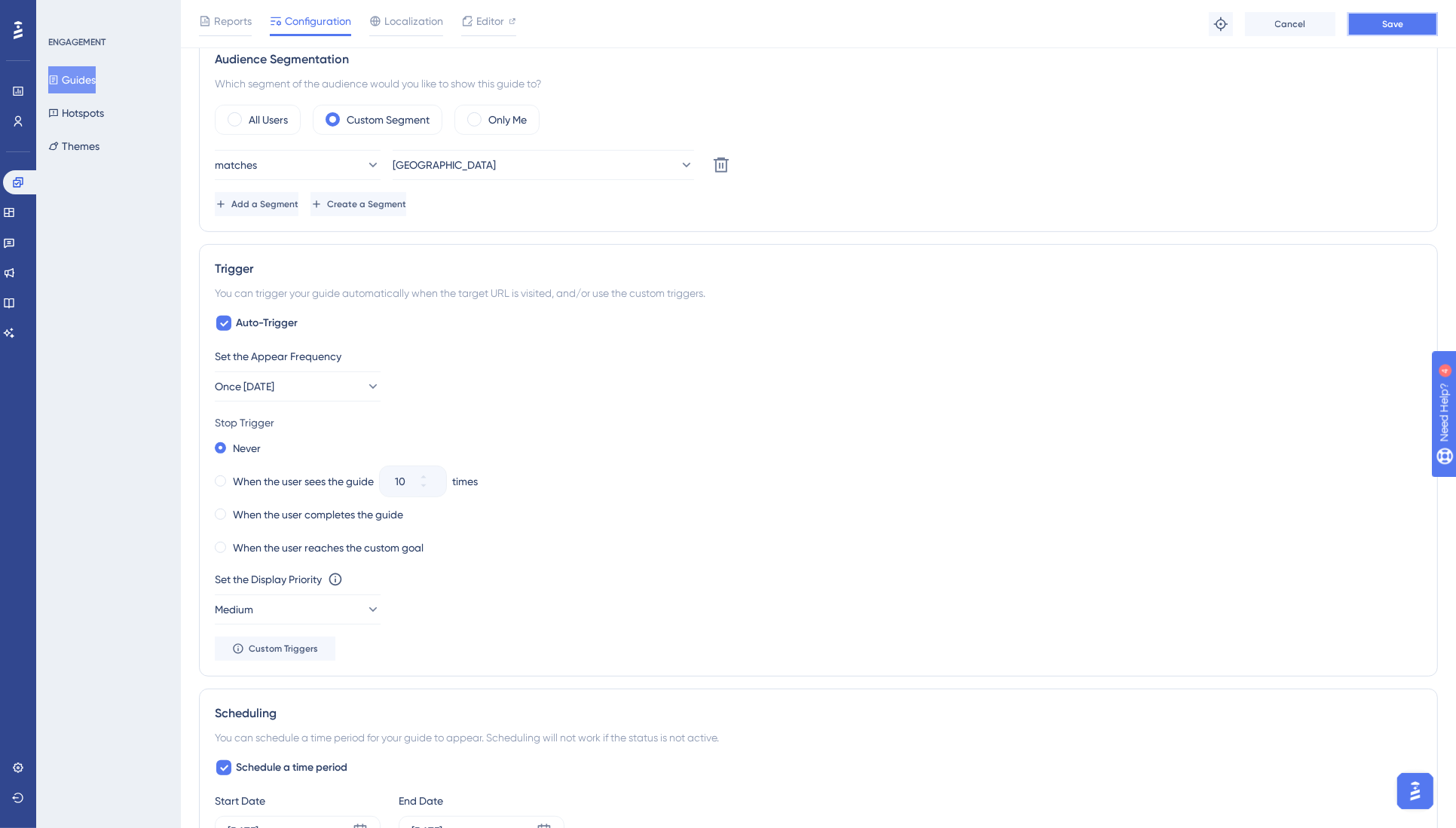
click at [1389, 30] on button "Save" at bounding box center [1392, 24] width 90 height 24
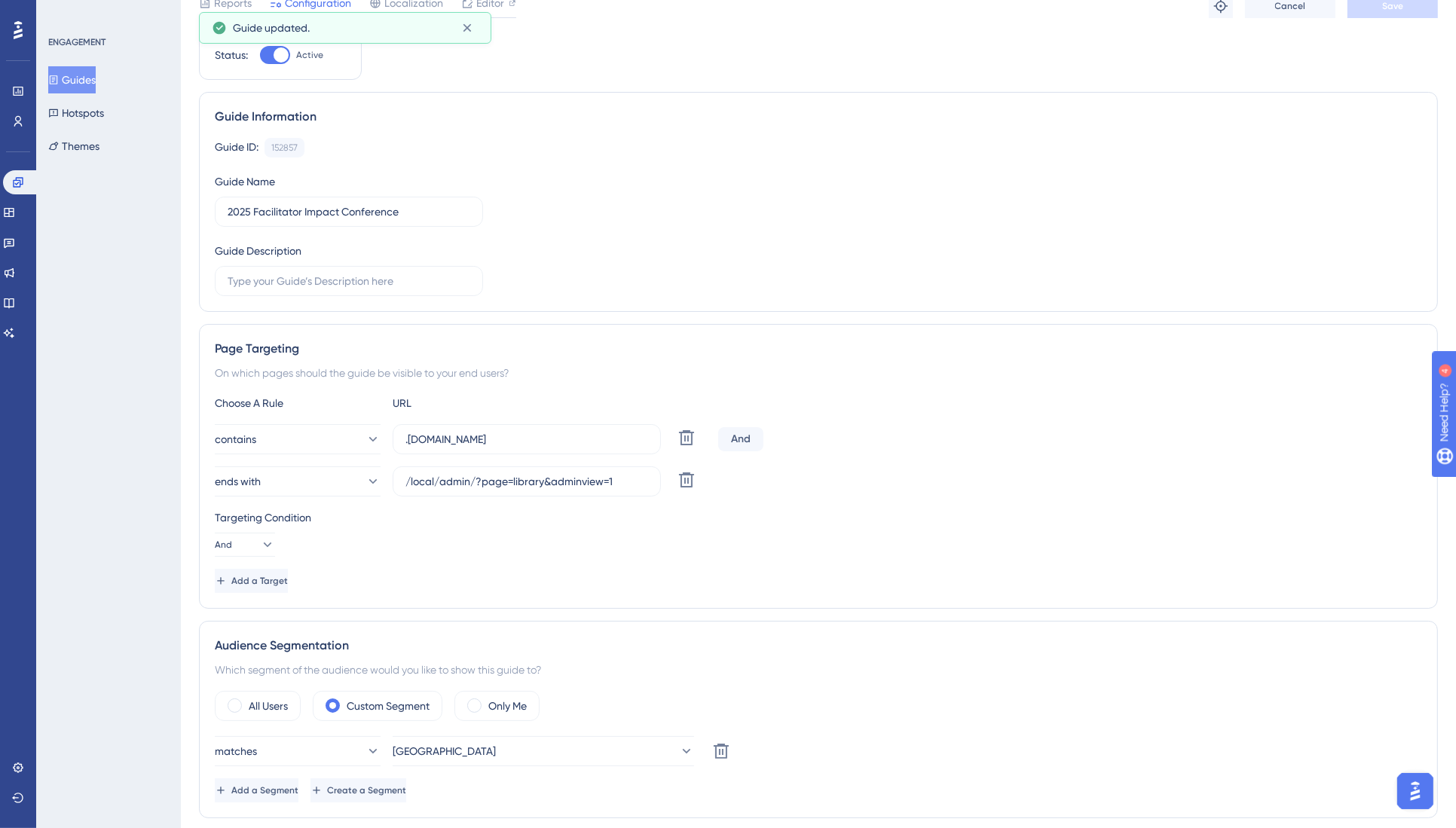
scroll to position [0, 0]
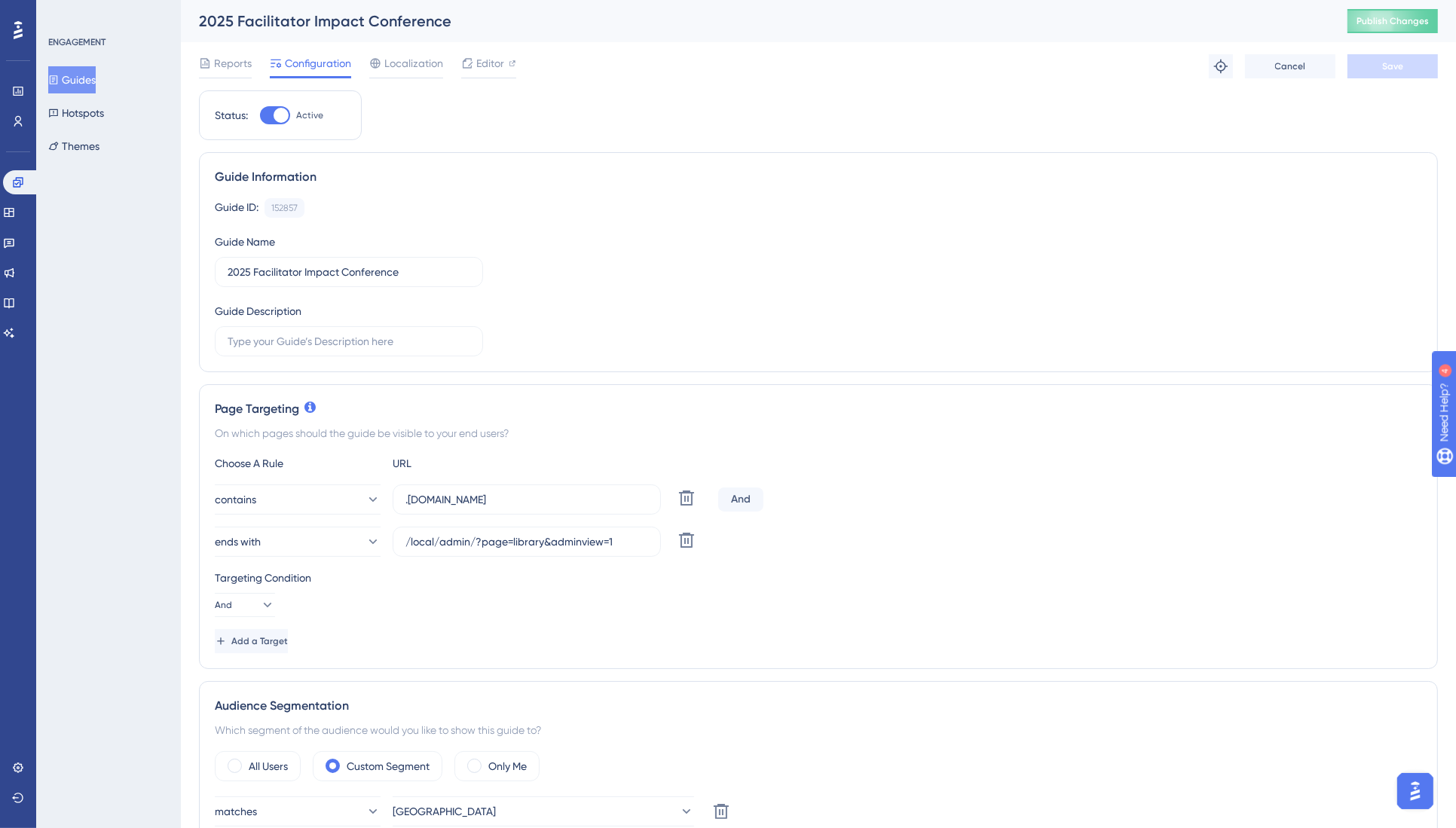
click at [81, 80] on button "Guides" at bounding box center [72, 80] width 48 height 27
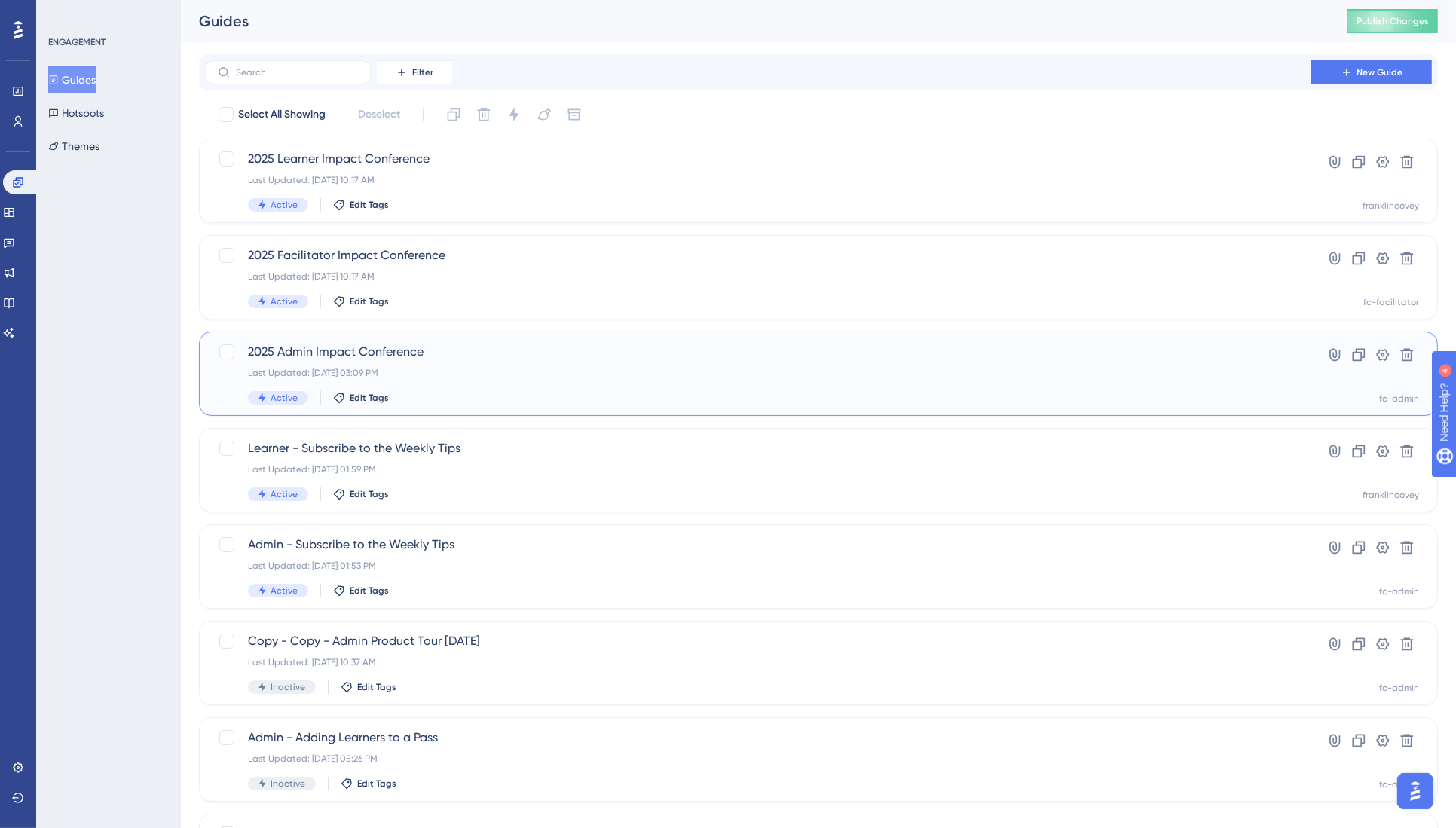
click at [347, 352] on span "2025 Admin Impact Conference" at bounding box center [757, 352] width 1020 height 18
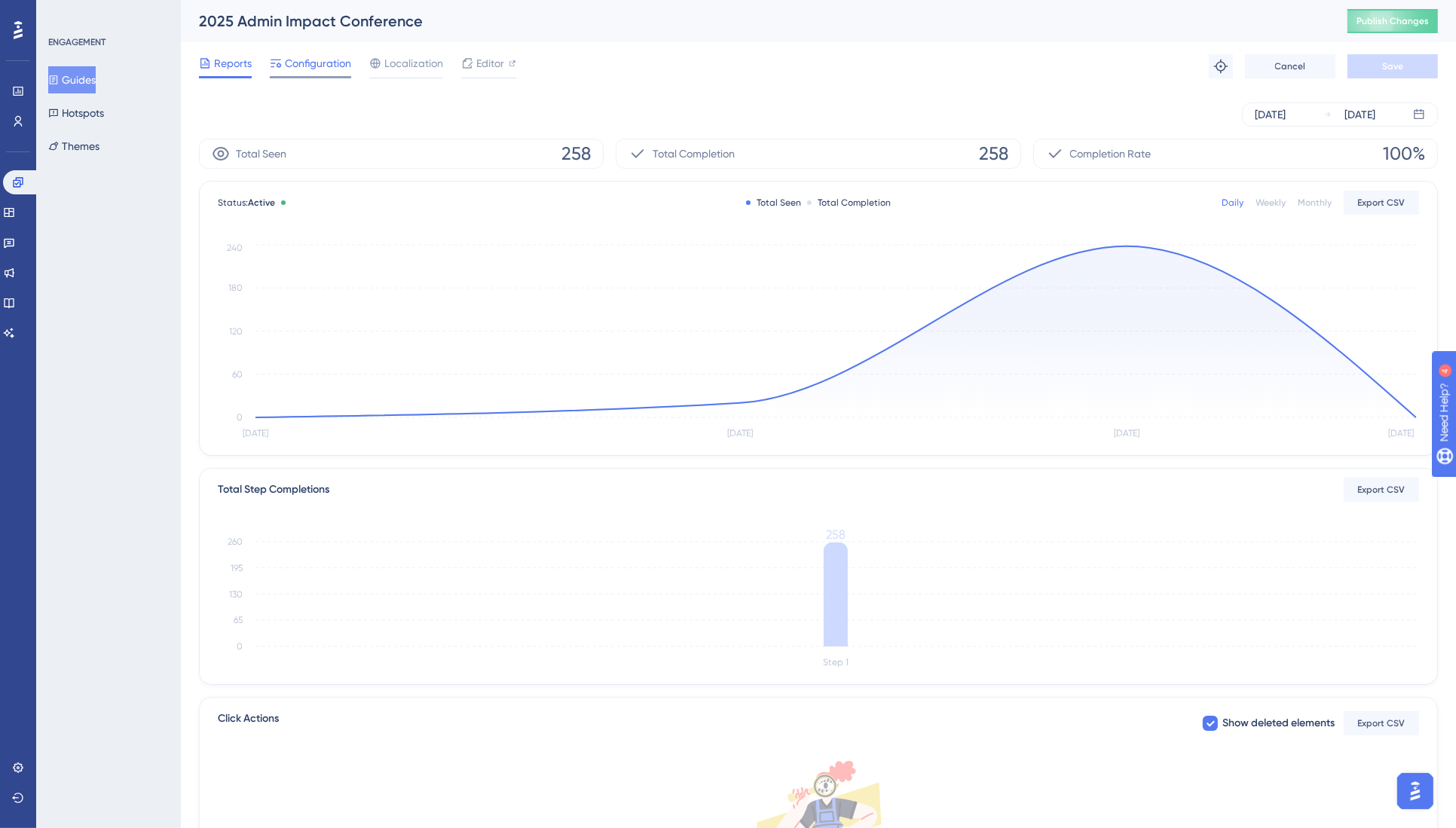
click at [320, 62] on span "Configuration" at bounding box center [318, 63] width 66 height 18
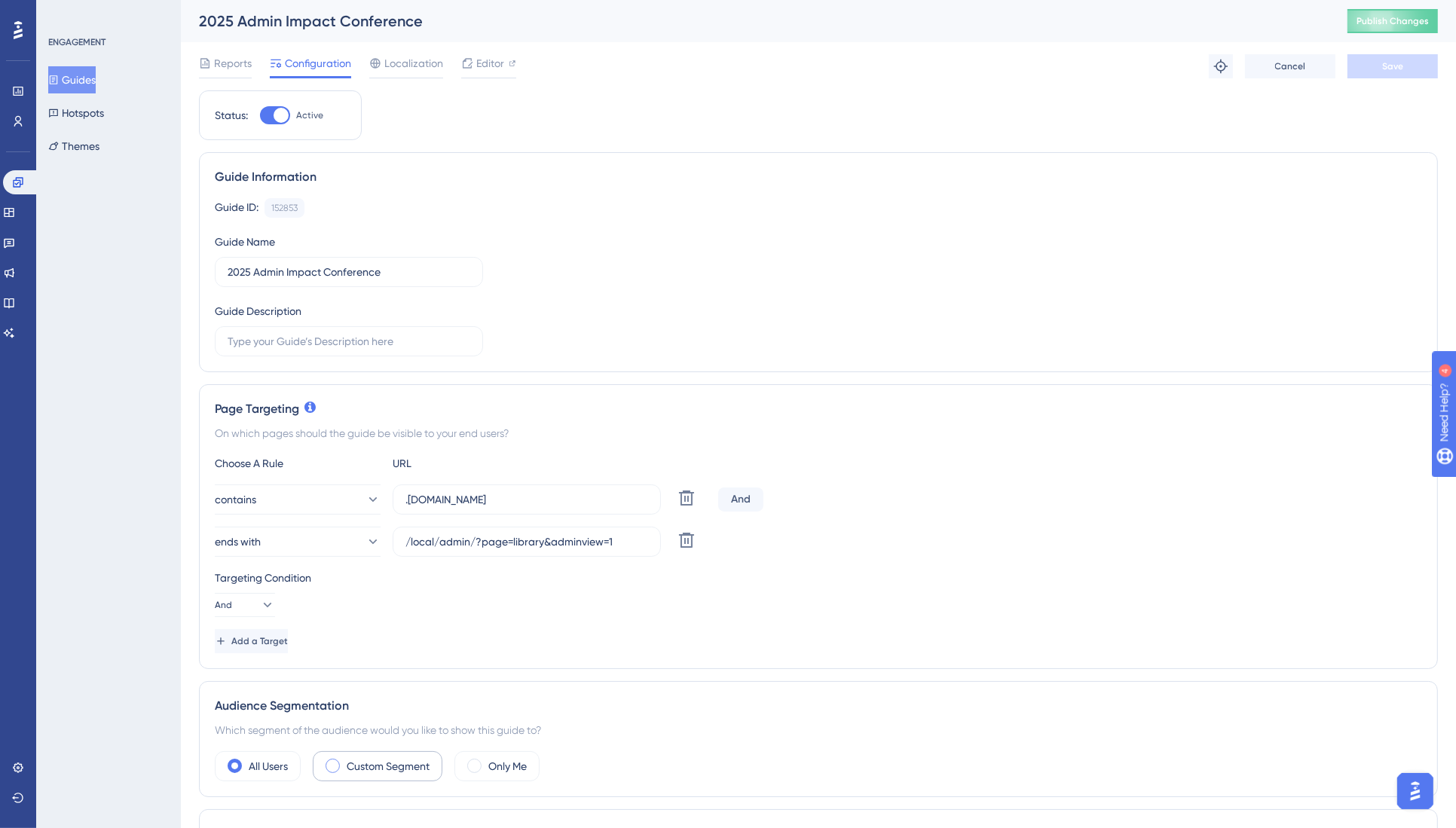
click at [355, 764] on label "Custom Segment" at bounding box center [388, 766] width 83 height 18
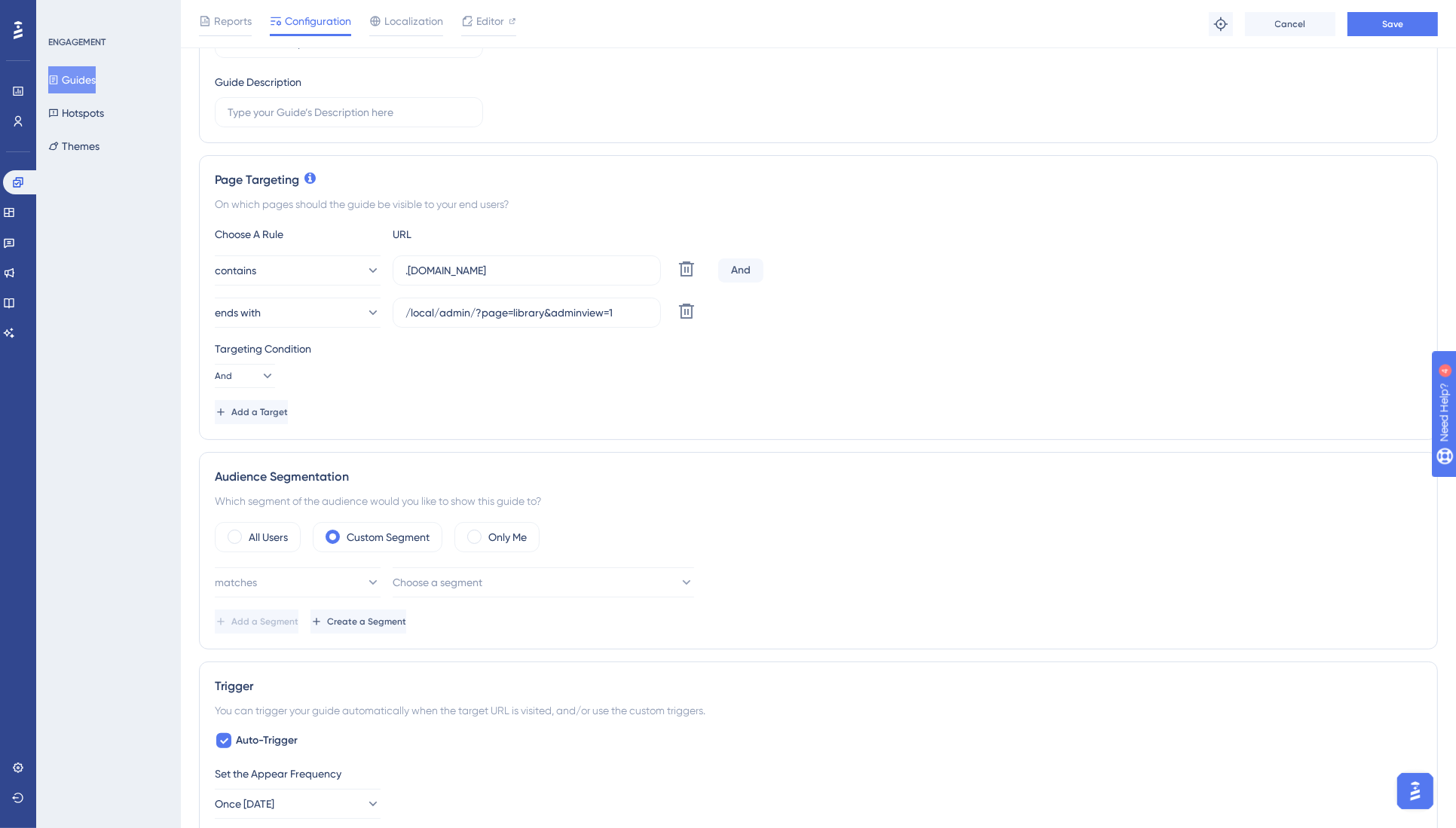
scroll to position [331, 0]
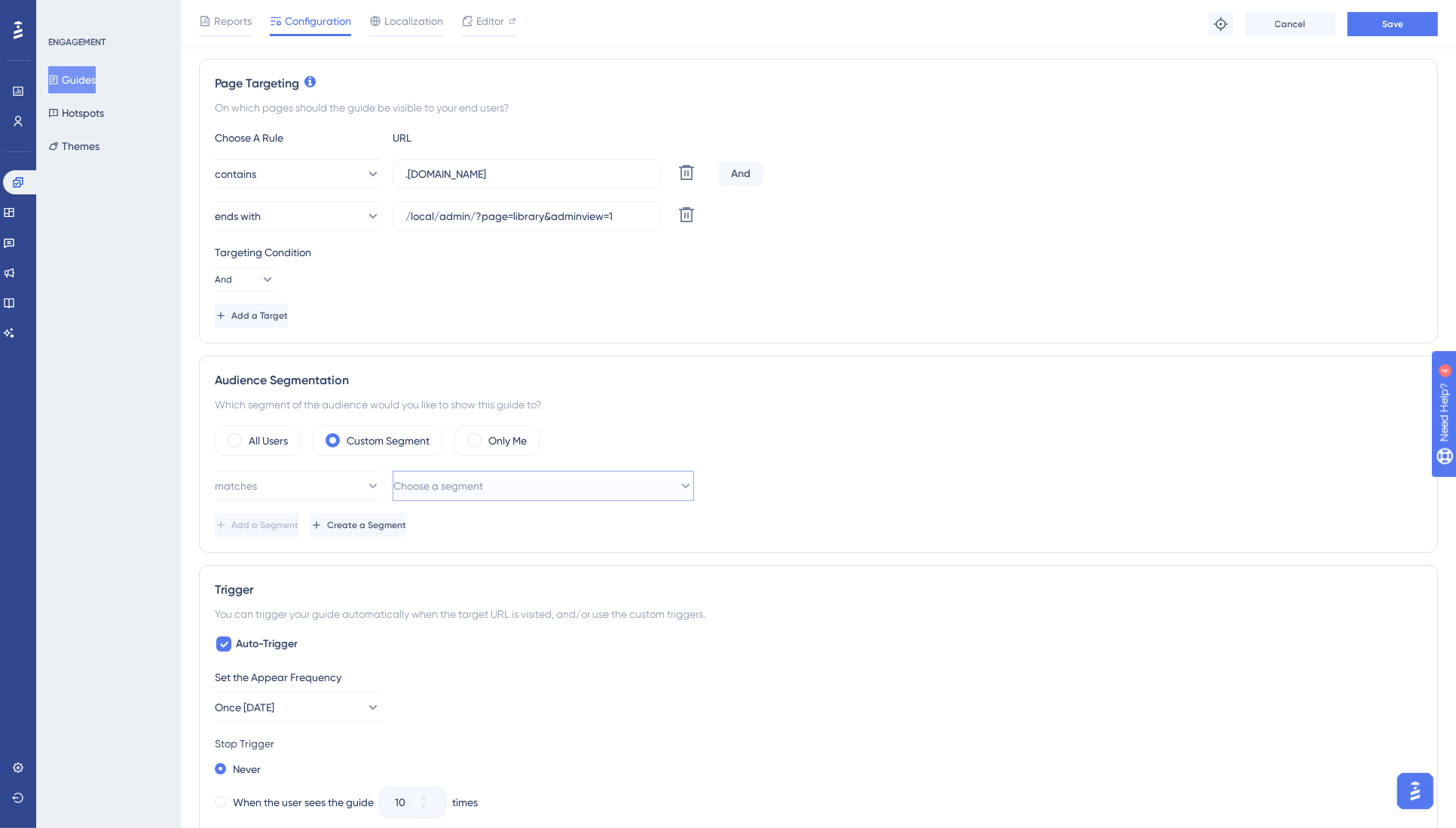
click at [509, 481] on button "Choose a segment" at bounding box center [543, 485] width 302 height 30
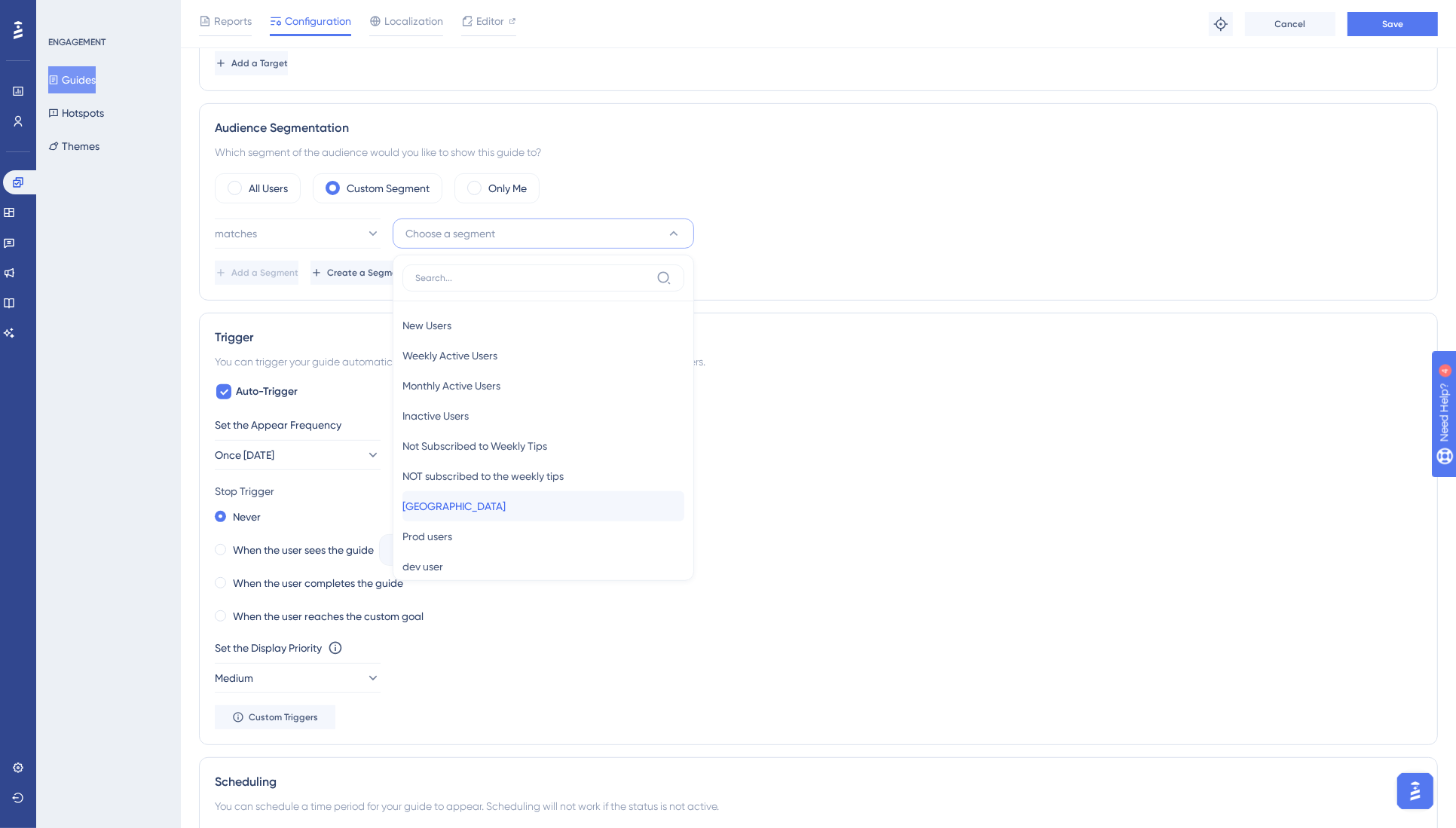
click at [500, 501] on div "[GEOGRAPHIC_DATA] [GEOGRAPHIC_DATA]" at bounding box center [543, 506] width 282 height 30
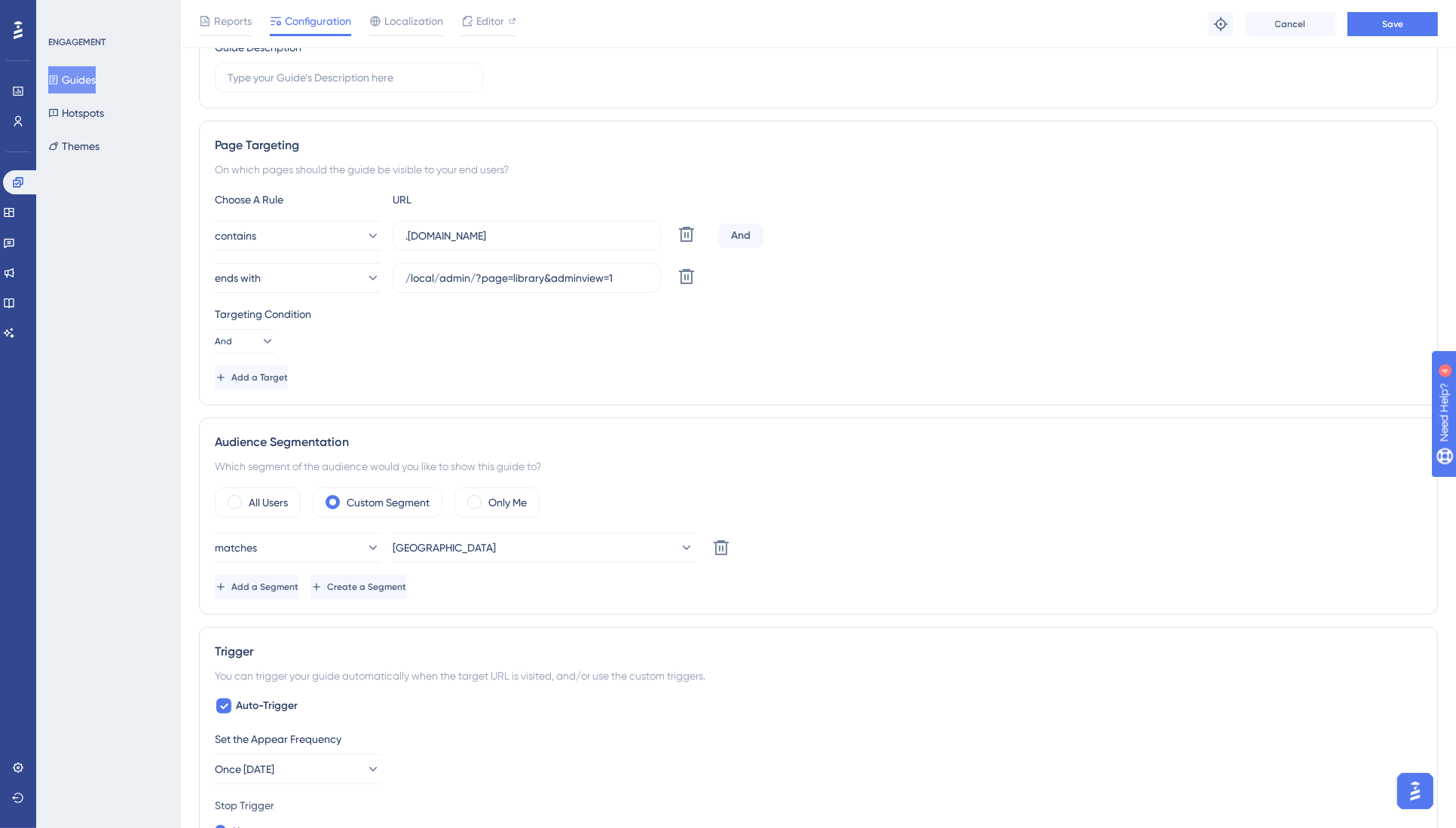
scroll to position [0, 0]
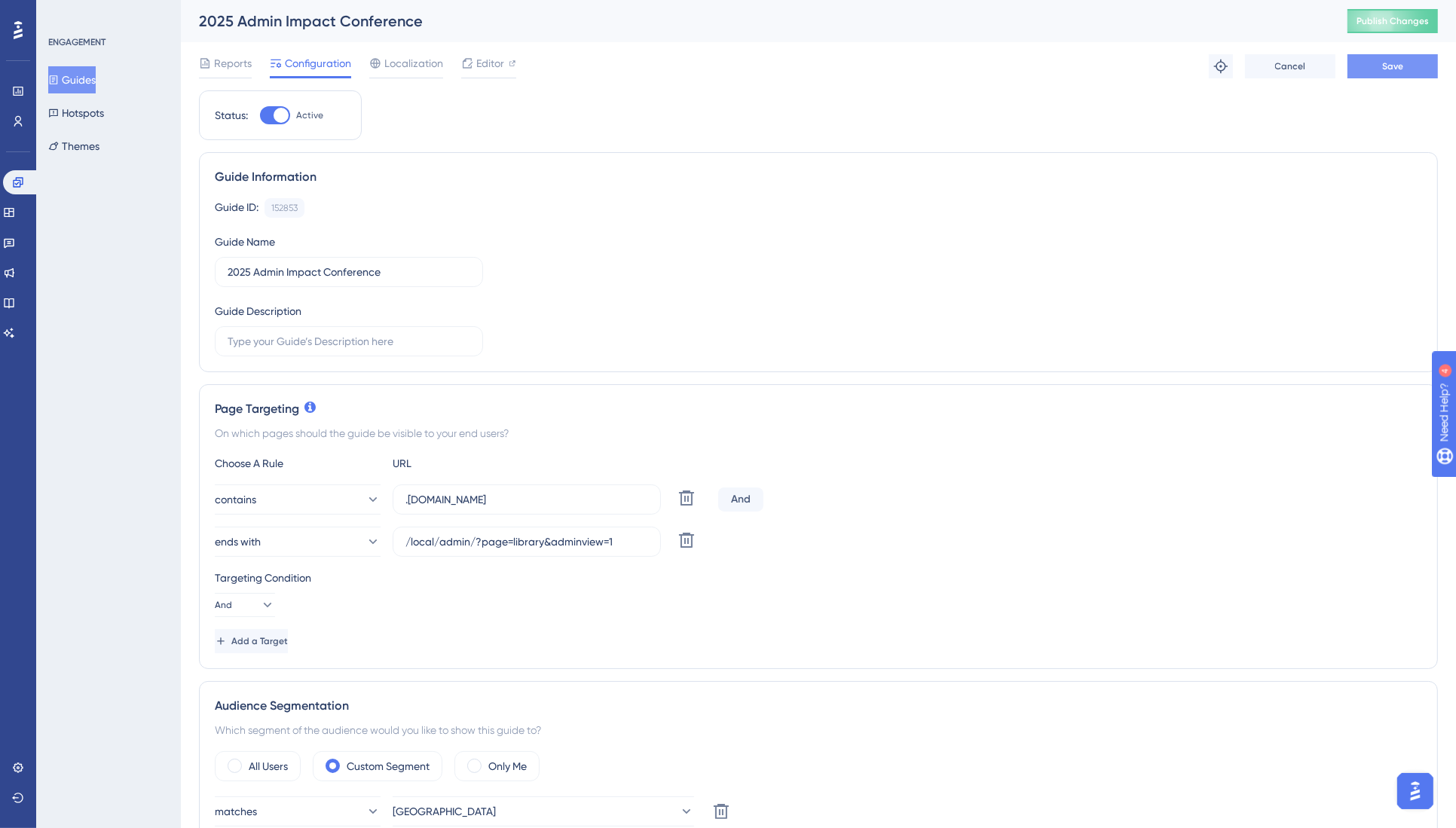
click at [1403, 64] on button "Save" at bounding box center [1392, 66] width 90 height 24
click at [1401, 20] on span "Publish Changes" at bounding box center [1392, 21] width 73 height 12
click at [1303, 223] on div "Guide ID: 152853 Copy Guide Name 2025 Admin Impact Conference Guide Description" at bounding box center [817, 277] width 1207 height 158
click at [12, 117] on link at bounding box center [18, 122] width 12 height 24
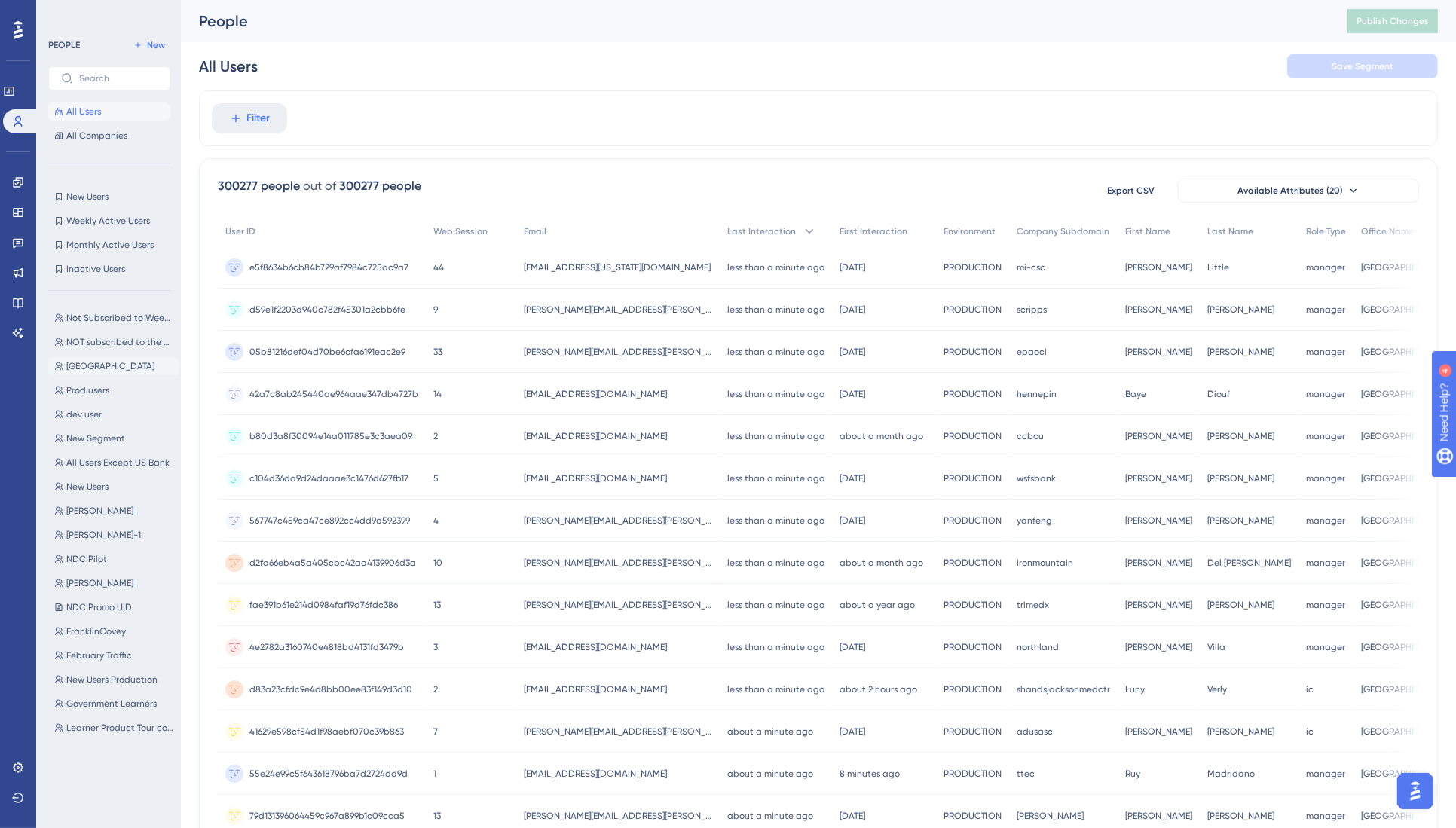
click at [71, 364] on span "[GEOGRAPHIC_DATA]" at bounding box center [110, 366] width 88 height 12
